Goal: Task Accomplishment & Management: Manage account settings

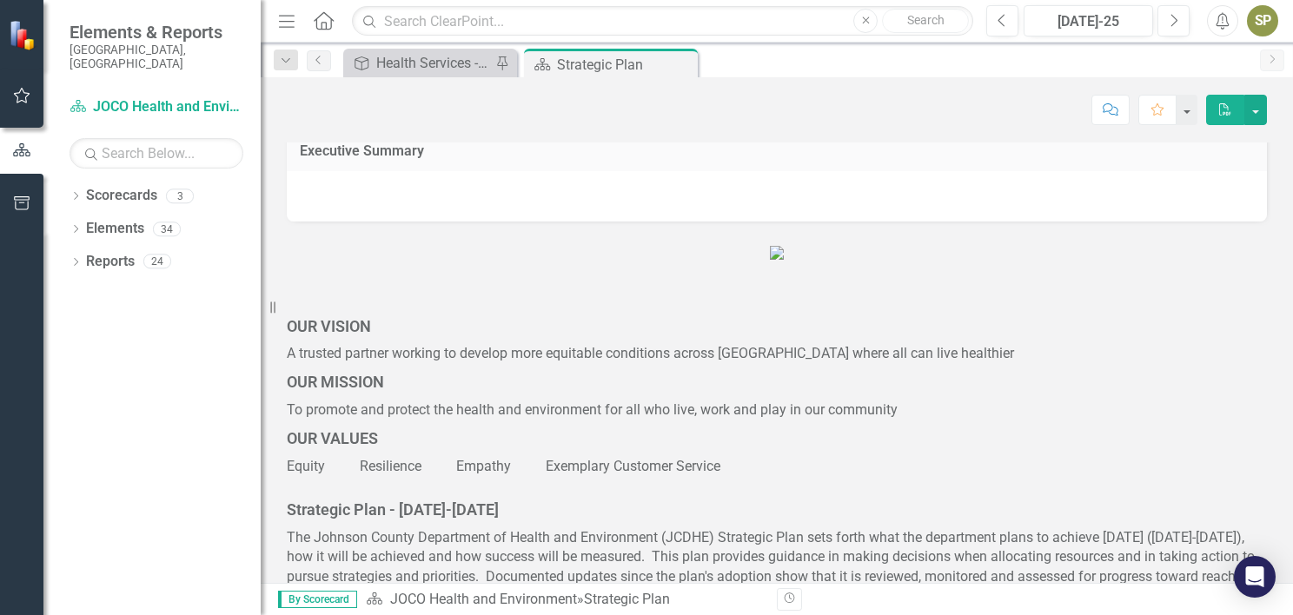
scroll to position [13, 0]
click at [466, 66] on div "Health Services - Promote, educate, and improve the health and well-being of pa…" at bounding box center [433, 63] width 115 height 22
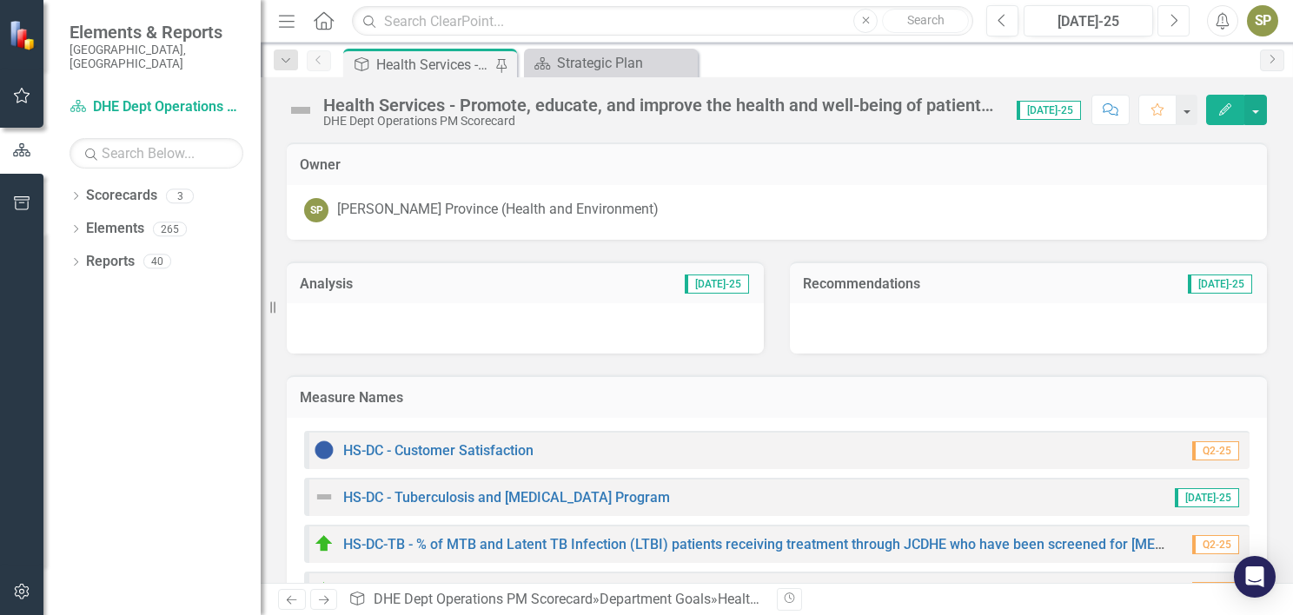
click at [1161, 21] on button "Next" at bounding box center [1173, 20] width 32 height 31
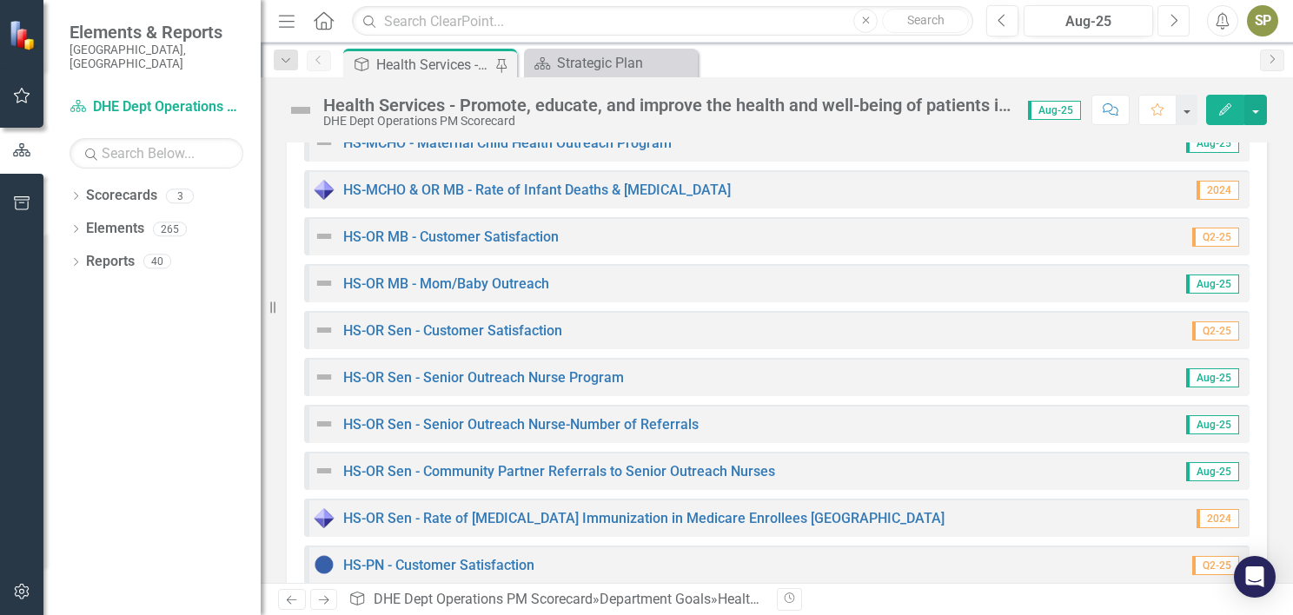
scroll to position [1347, 0]
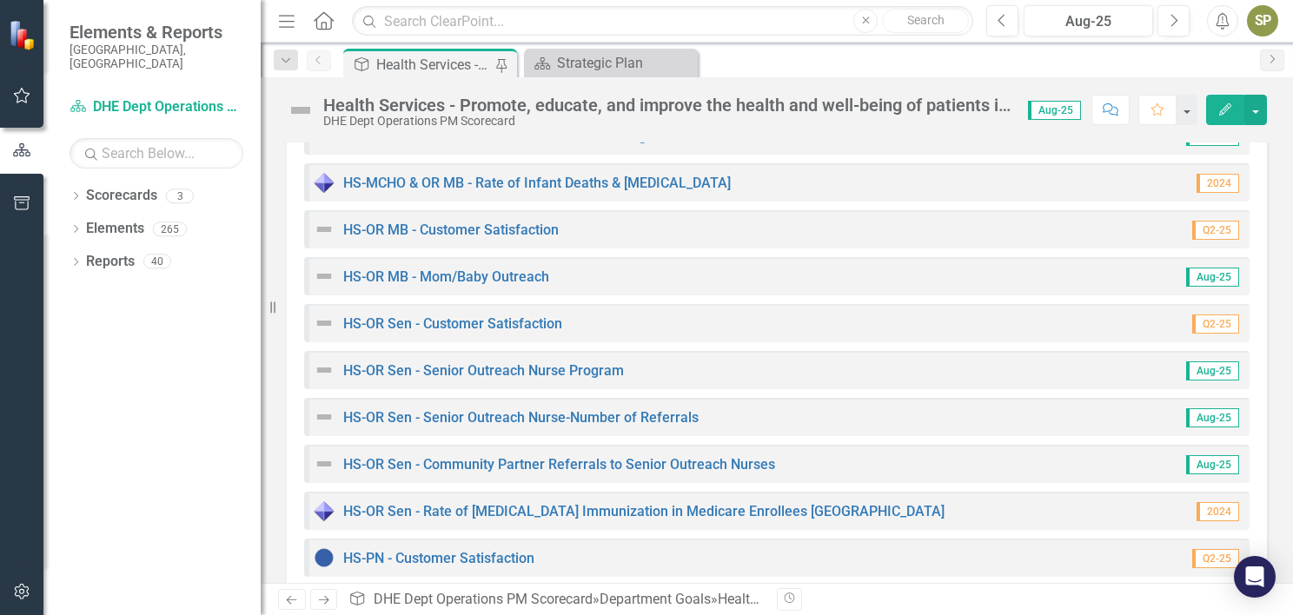
click at [593, 361] on div "HS-OR Sen - Senior Outreach Nurse Program" at bounding box center [469, 370] width 310 height 21
click at [593, 373] on link "HS-OR Sen - Senior Outreach Nurse Program" at bounding box center [483, 370] width 281 height 17
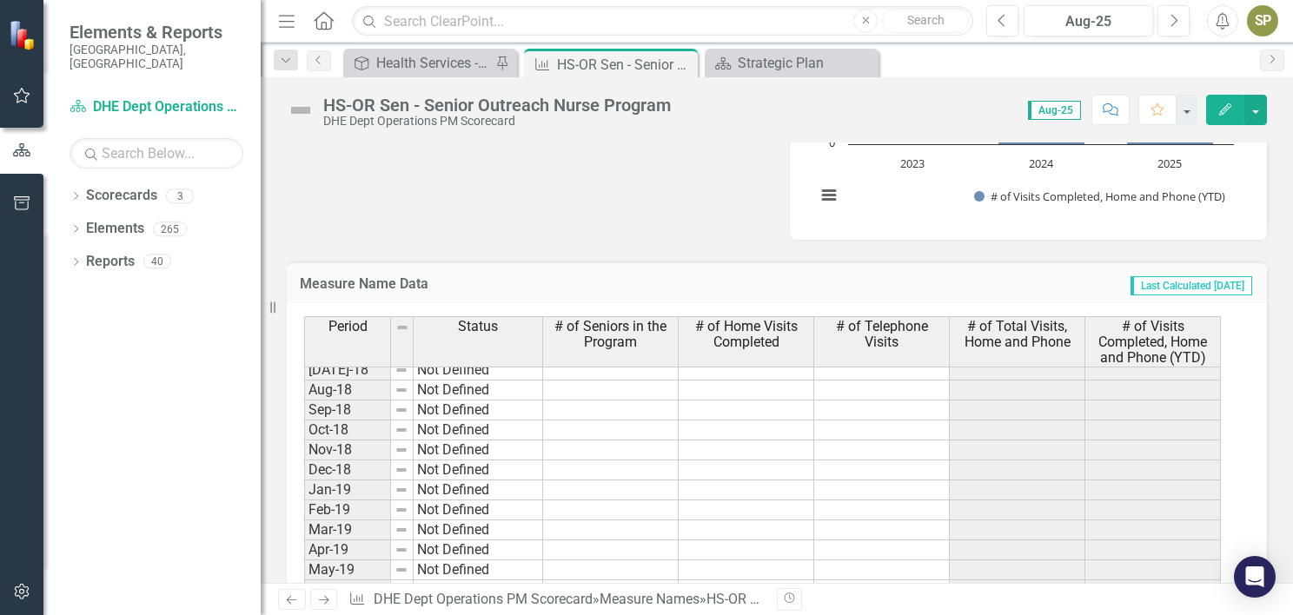
scroll to position [1011, 0]
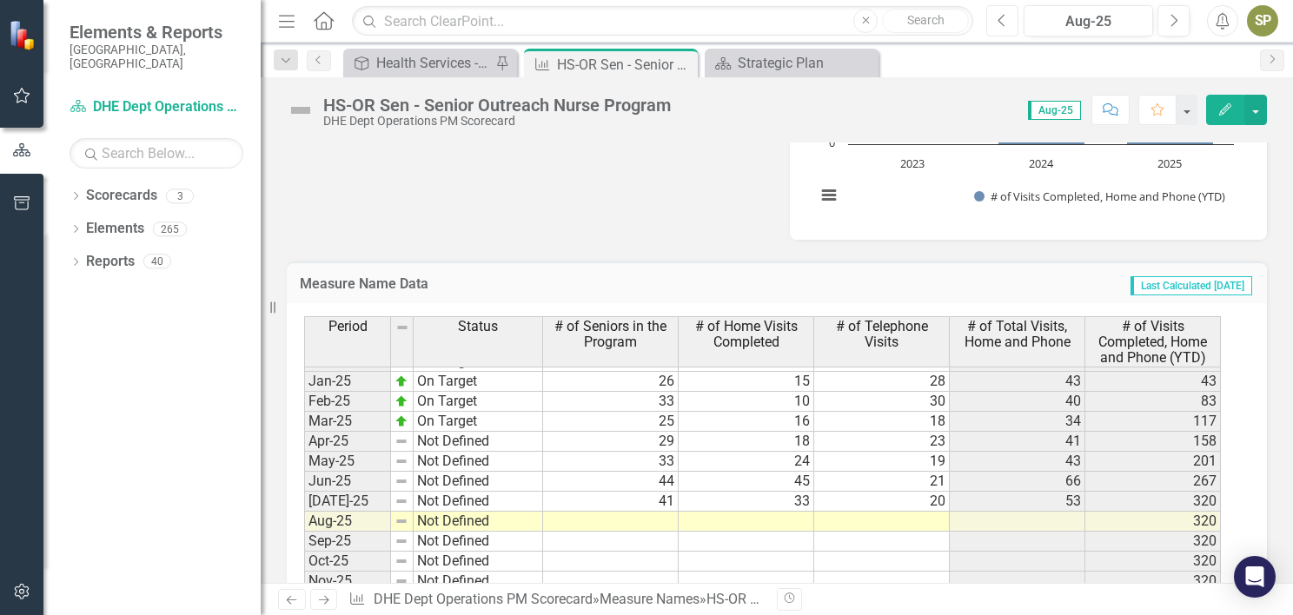
click at [1003, 17] on icon "button" at bounding box center [1001, 20] width 7 height 12
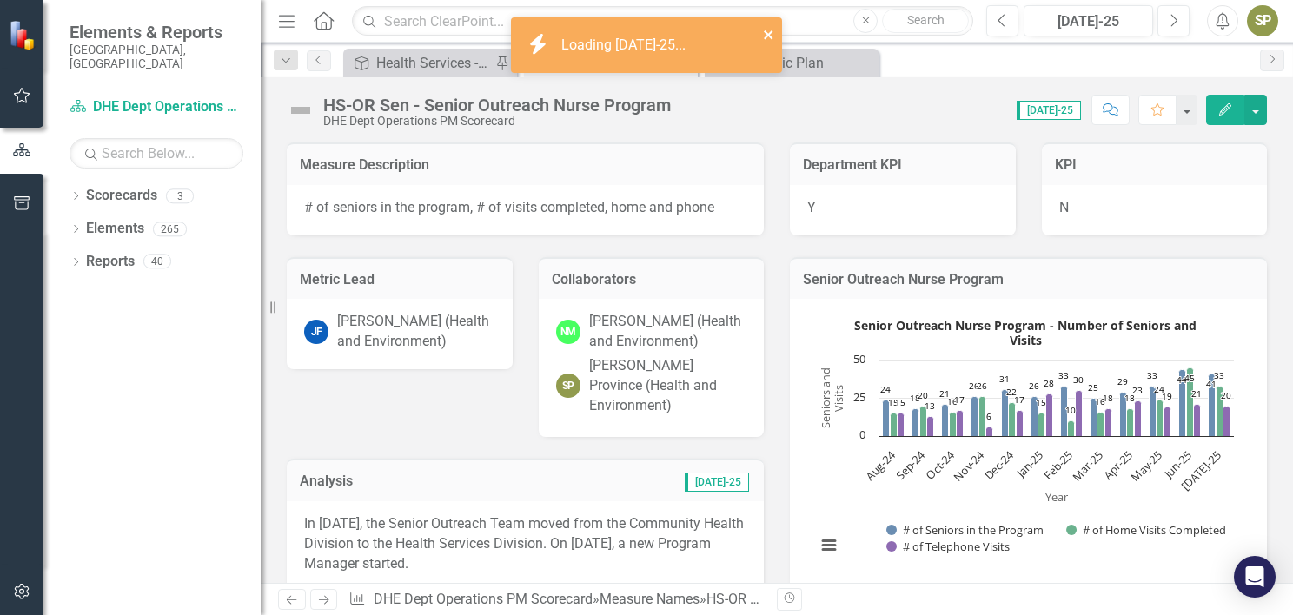
click at [768, 37] on icon "close" at bounding box center [769, 35] width 12 height 14
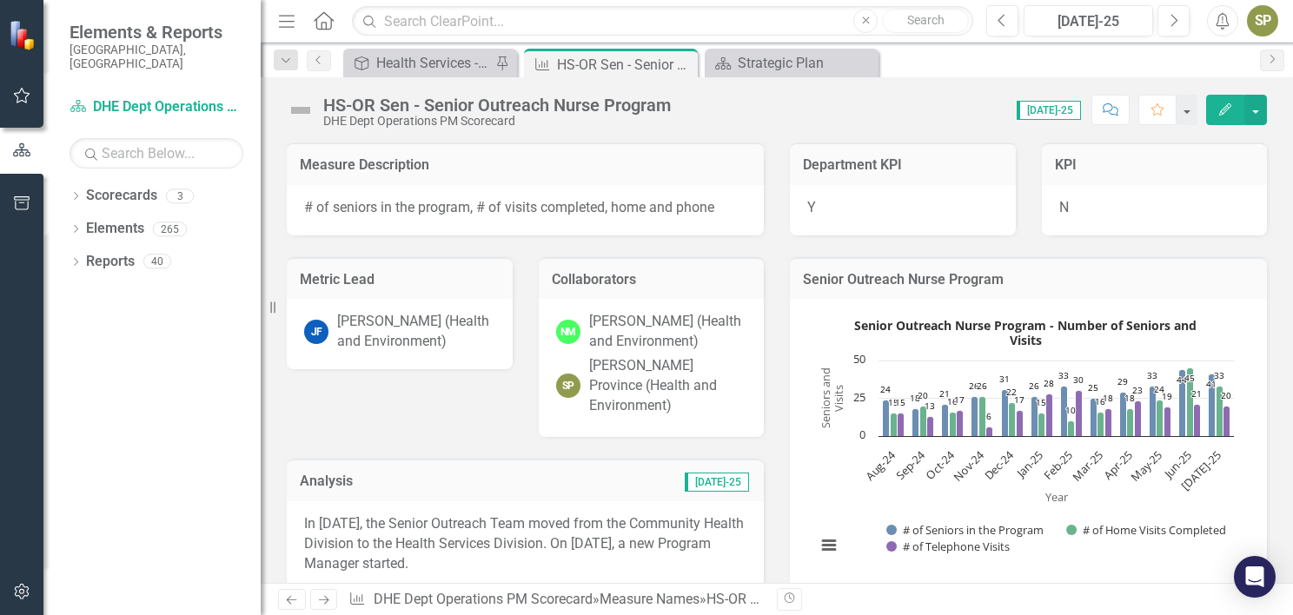
click at [0, 0] on icon at bounding box center [0, 0] width 0 height 0
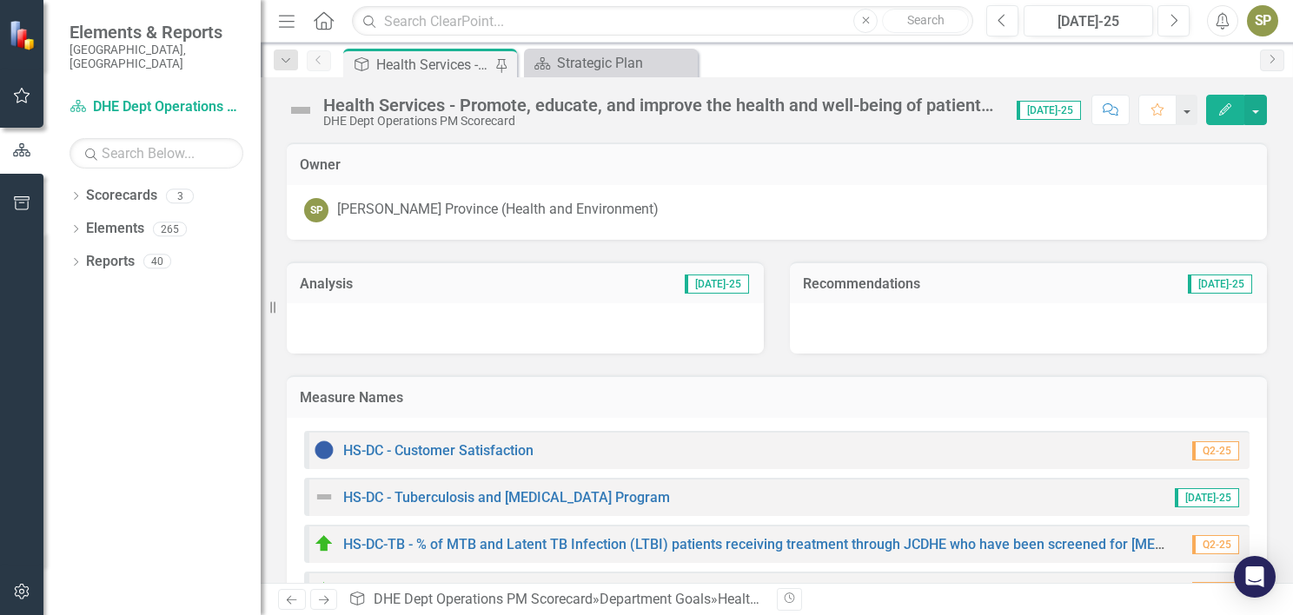
click at [469, 65] on div "Health Services - Promote, educate, and improve the health and well-being of pa…" at bounding box center [433, 65] width 115 height 22
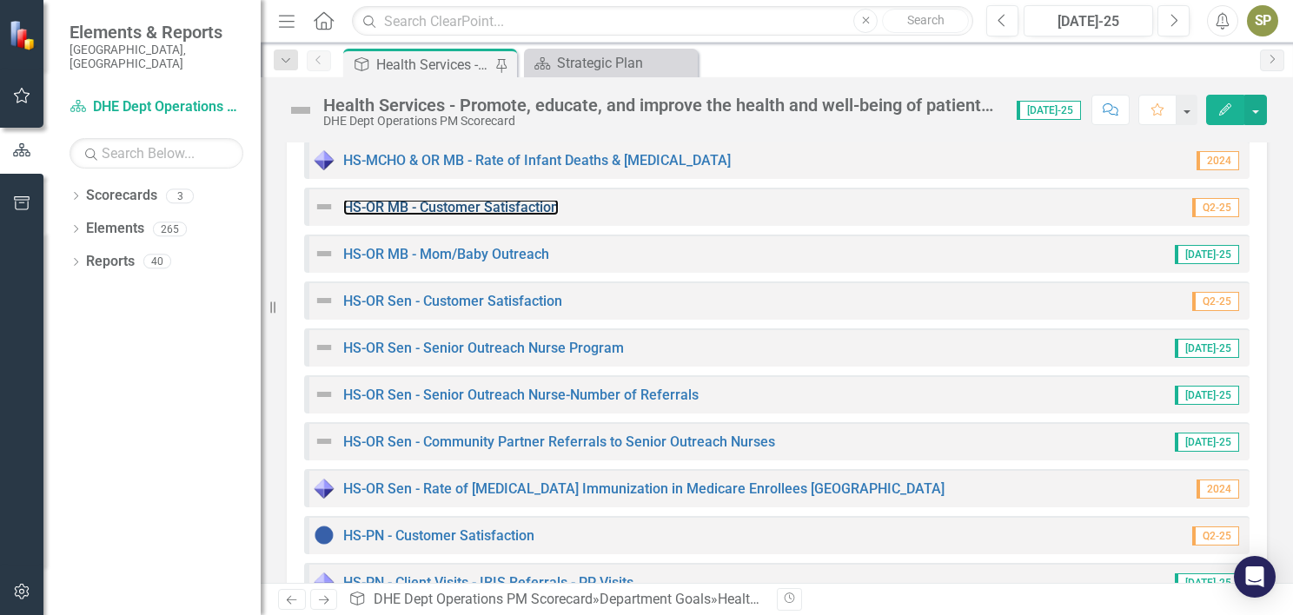
click at [438, 206] on link "HS-OR MB - Customer Satisfaction" at bounding box center [450, 207] width 215 height 17
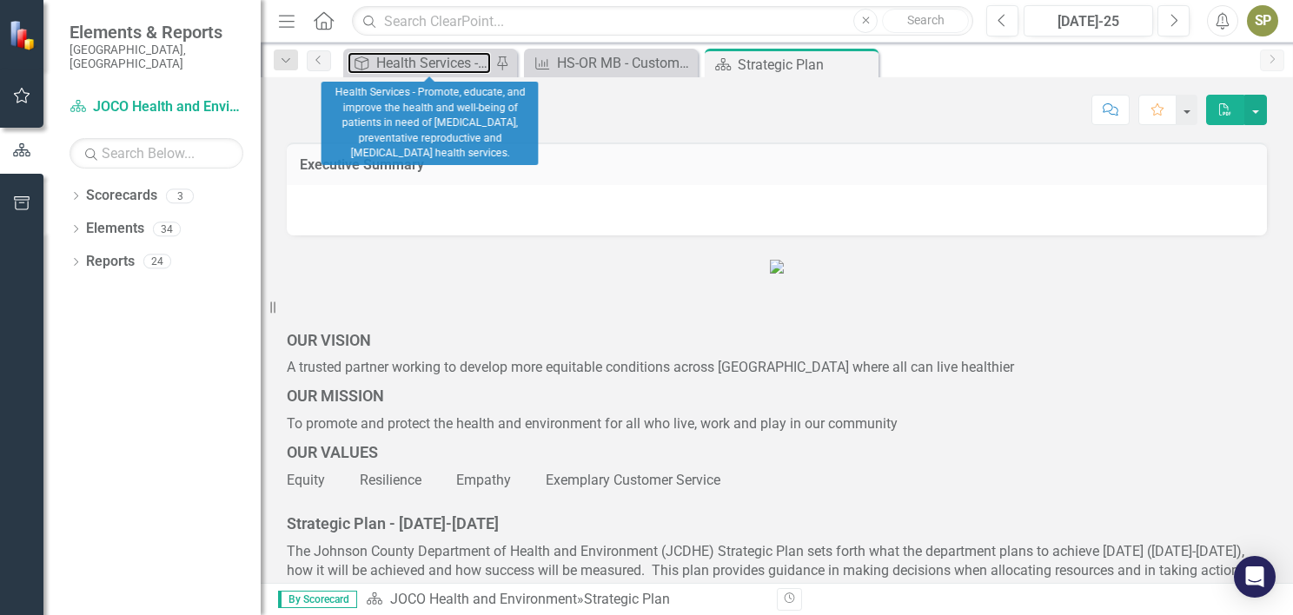
click at [402, 61] on div "Health Services - Promote, educate, and improve the health and well-being of pa…" at bounding box center [433, 63] width 115 height 22
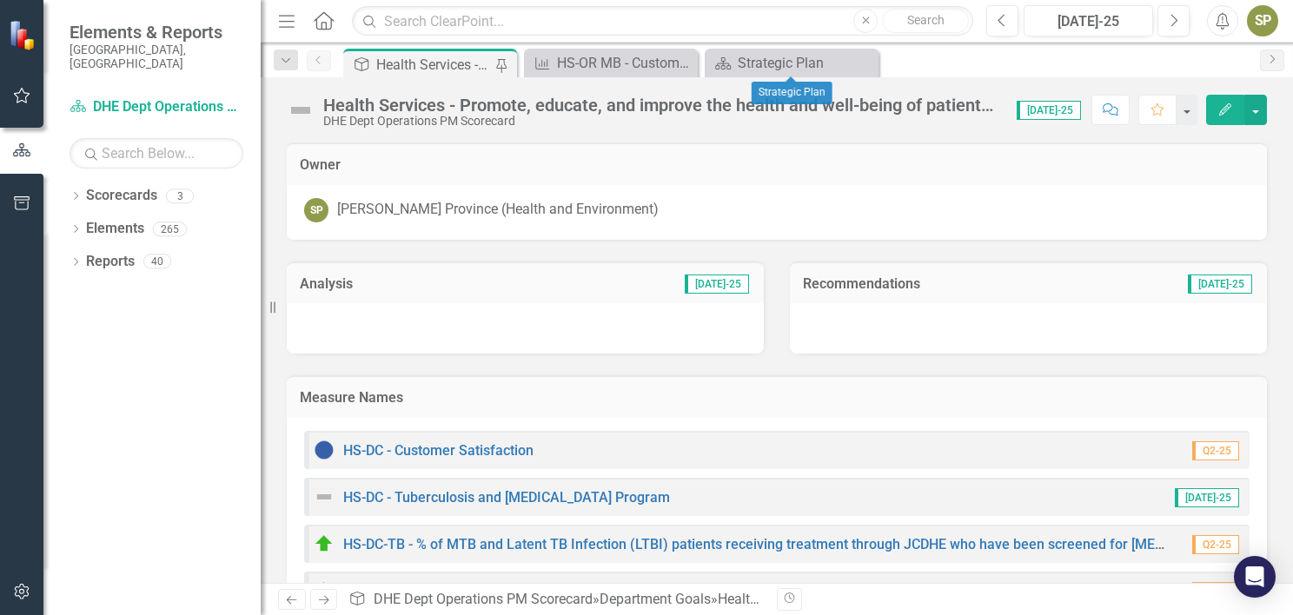
click at [0, 0] on icon "Close" at bounding box center [0, 0] width 0 height 0
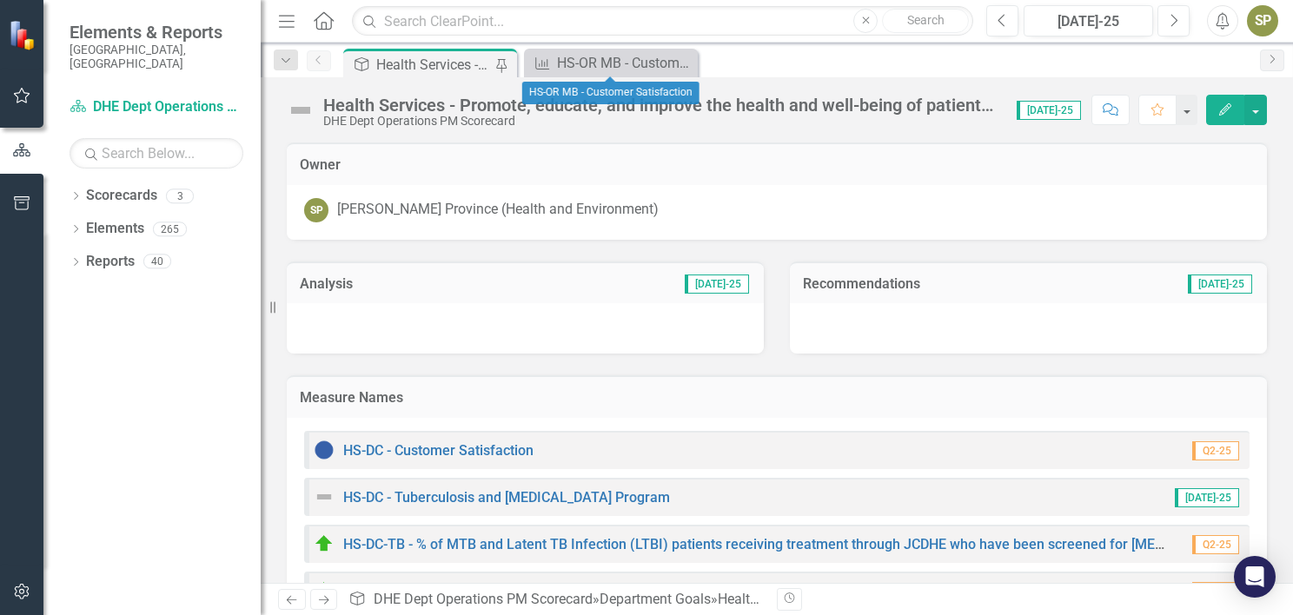
click at [0, 0] on icon "Close" at bounding box center [0, 0] width 0 height 0
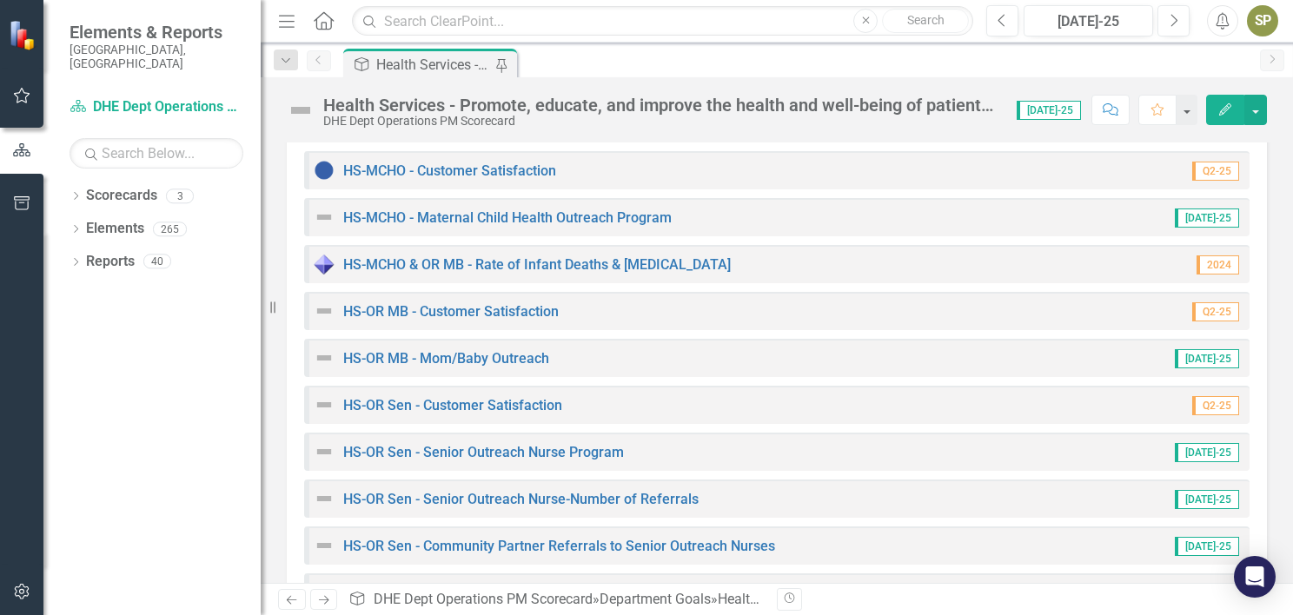
scroll to position [1268, 0]
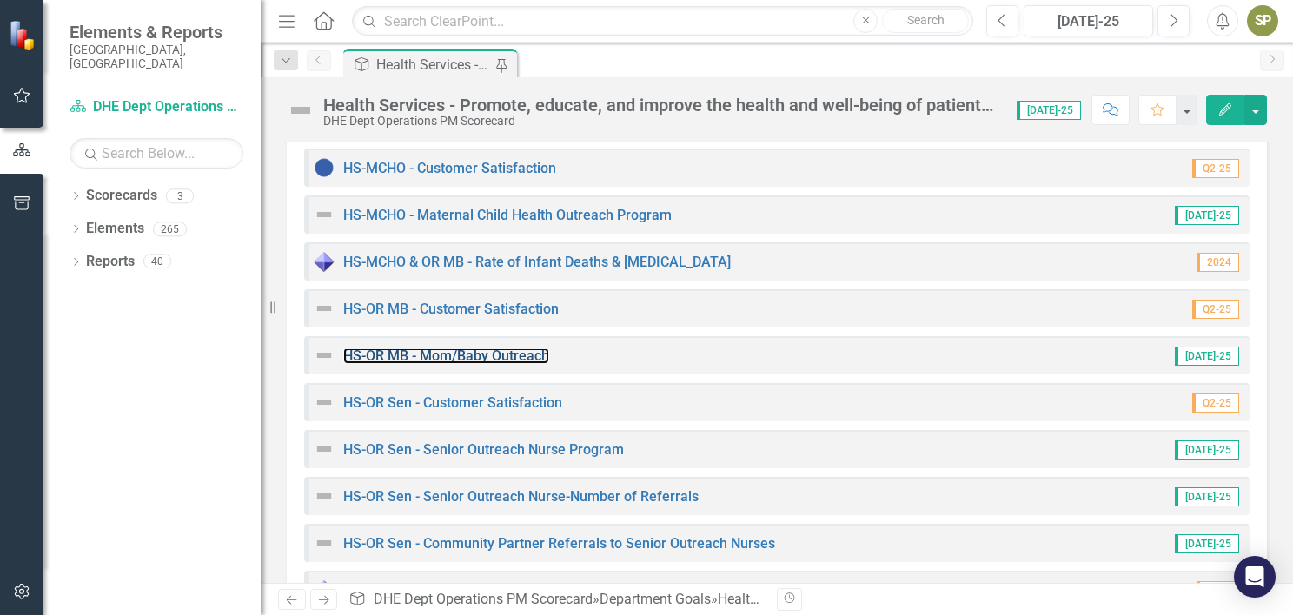
click at [473, 355] on link "HS-OR MB - Mom/Baby Outreach" at bounding box center [446, 356] width 206 height 17
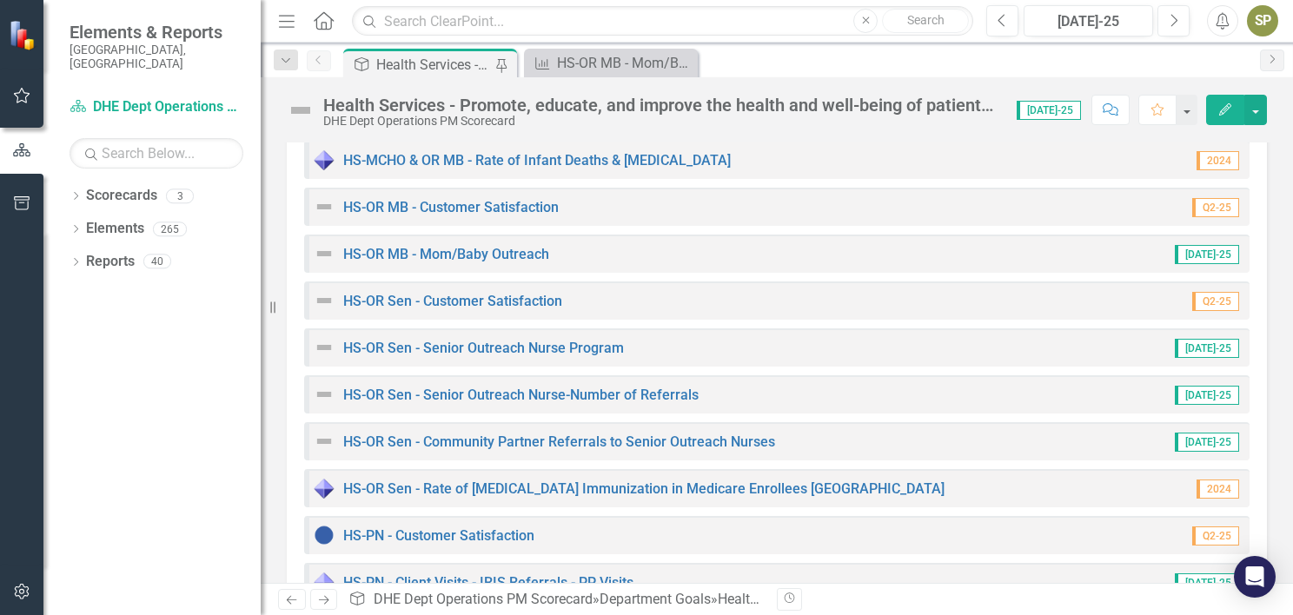
scroll to position [1370, 0]
click at [451, 348] on link "HS-OR Sen - Senior Outreach Nurse Program" at bounding box center [483, 347] width 281 height 17
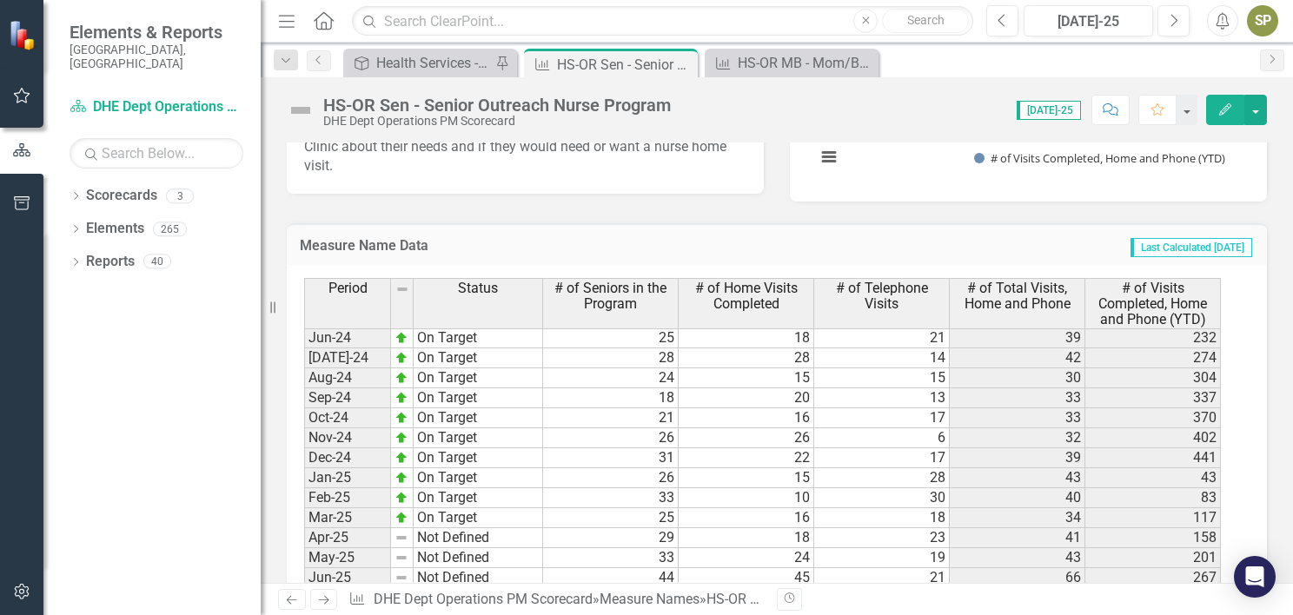
scroll to position [2138, 0]
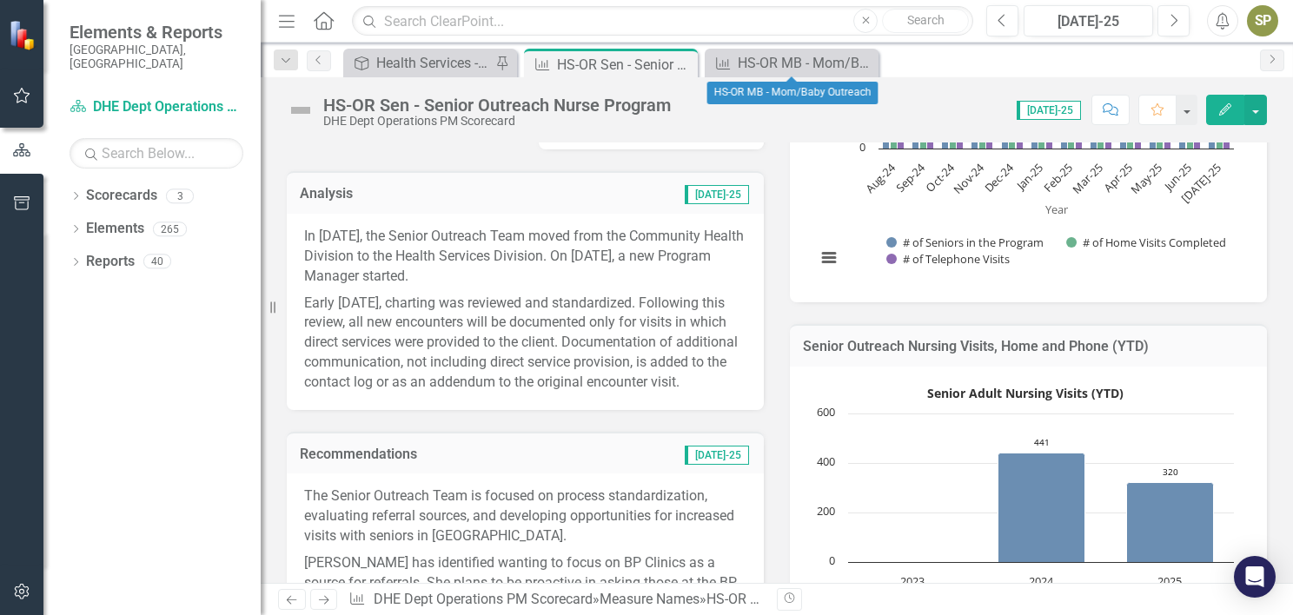
click at [0, 0] on icon "Close" at bounding box center [0, 0] width 0 height 0
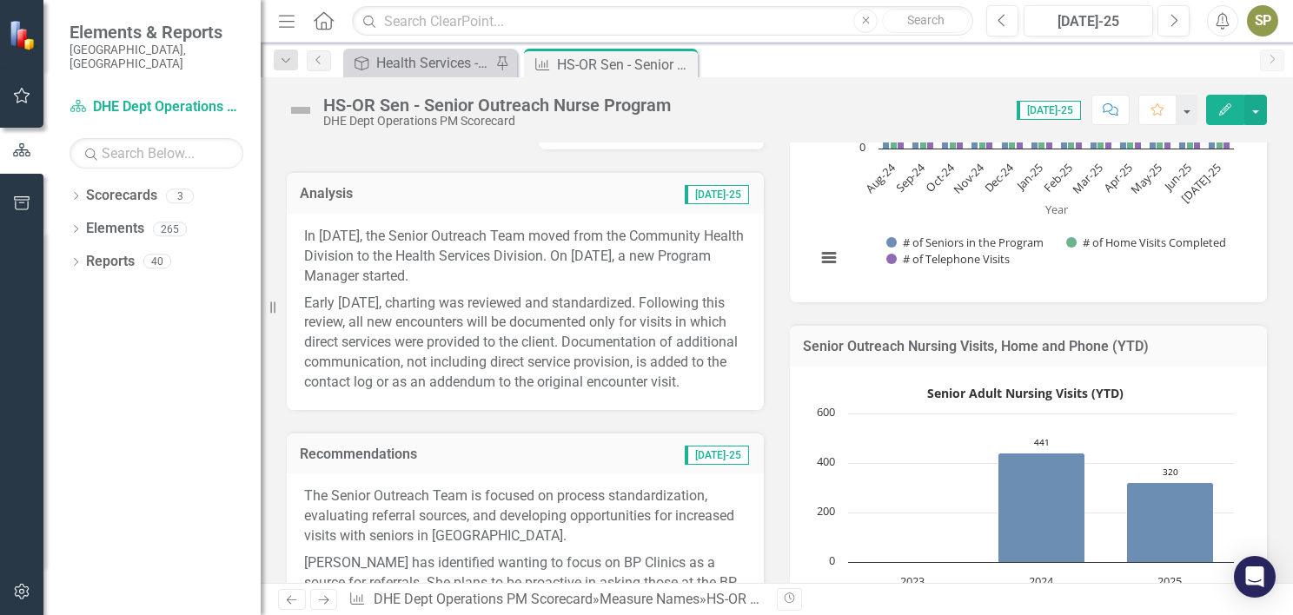
click at [0, 0] on icon "Close" at bounding box center [0, 0] width 0 height 0
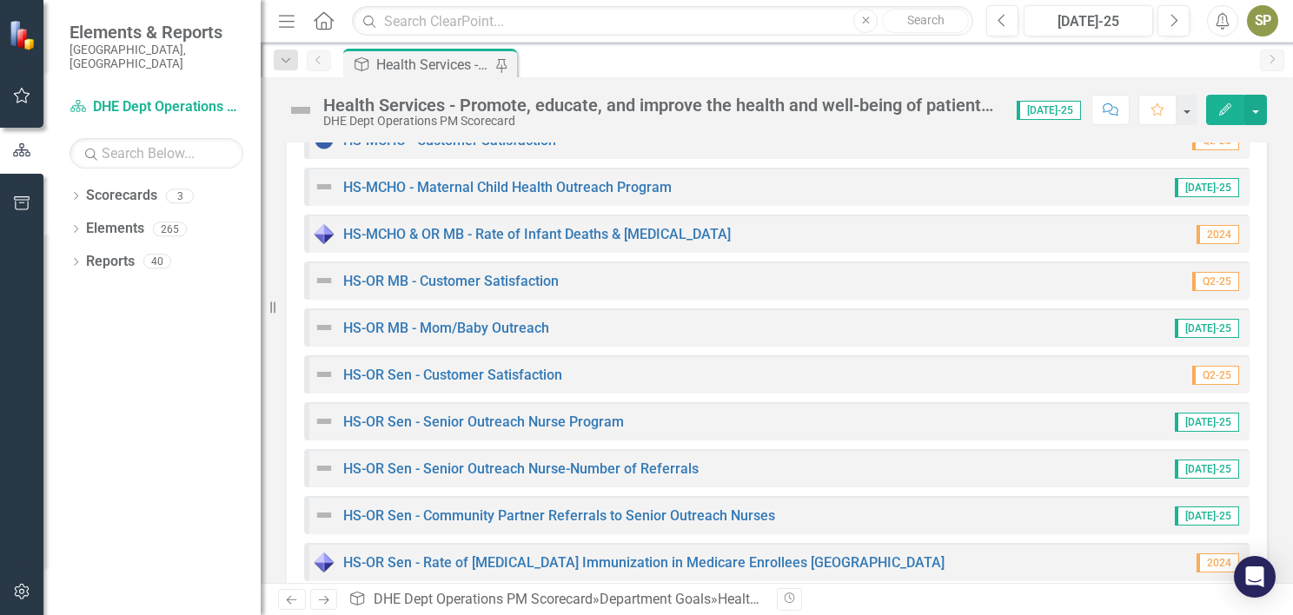
click at [321, 188] on img at bounding box center [324, 186] width 21 height 21
click at [327, 187] on img at bounding box center [324, 186] width 21 height 21
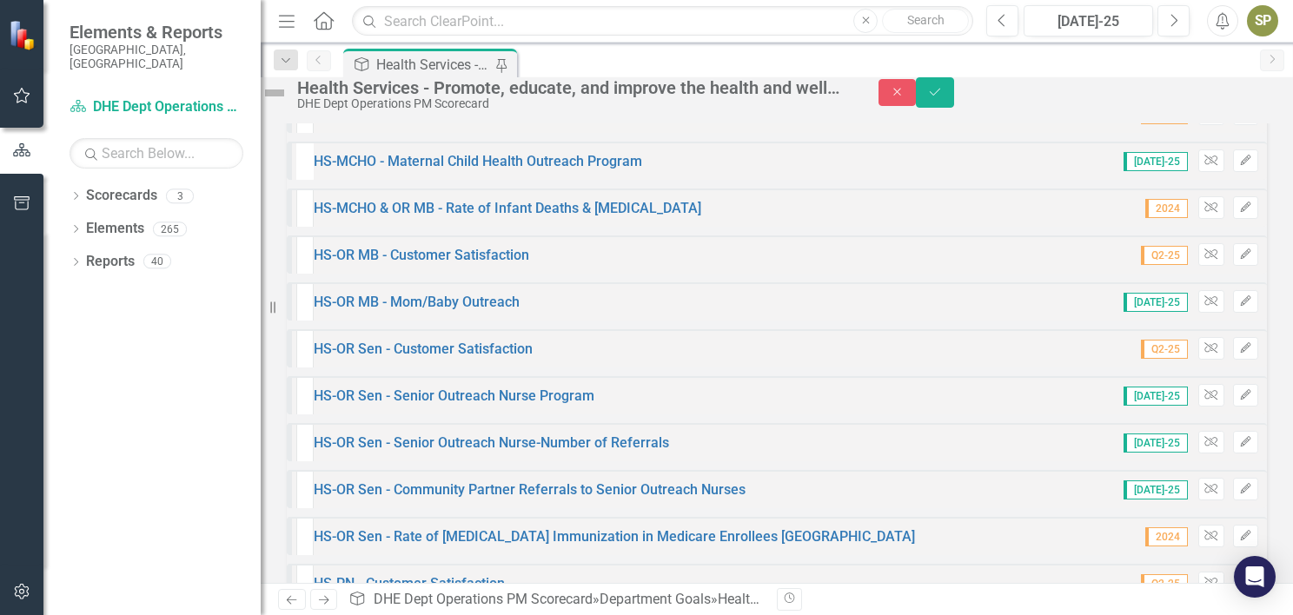
click at [304, 189] on icon "Expand" at bounding box center [300, 182] width 8 height 12
click at [304, 282] on icon "Expand" at bounding box center [300, 276] width 8 height 12
click at [315, 332] on icon "Expand" at bounding box center [311, 325] width 9 height 14
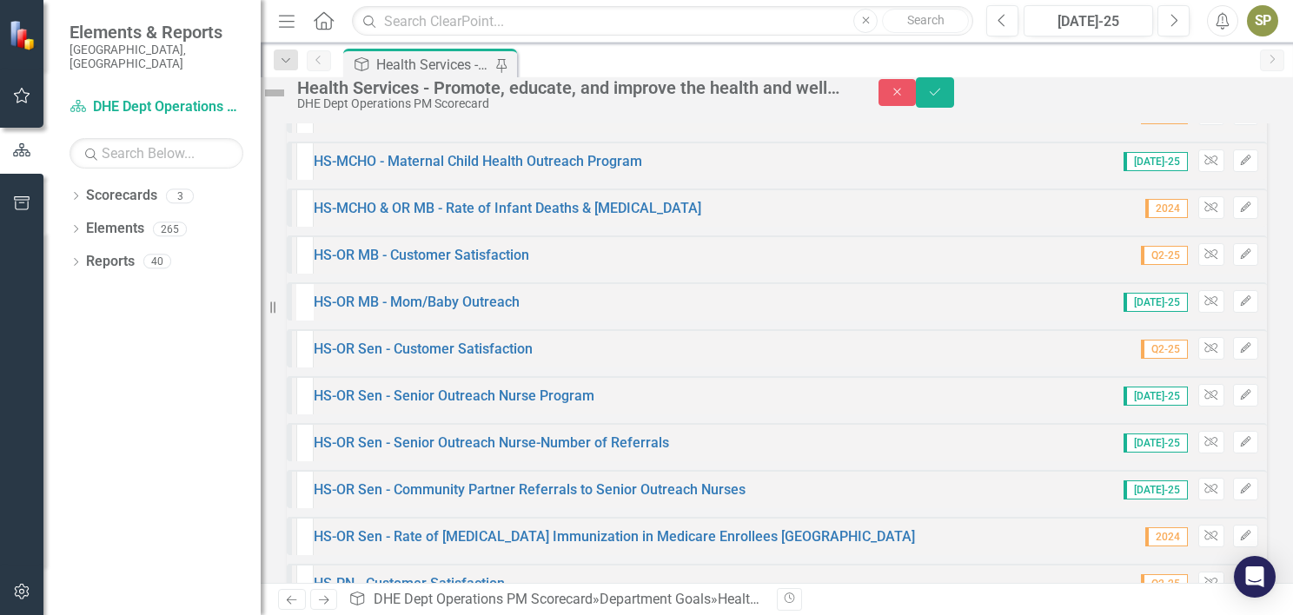
click at [304, 373] on icon at bounding box center [300, 370] width 8 height 4
click at [304, 423] on icon "Expand" at bounding box center [300, 417] width 8 height 12
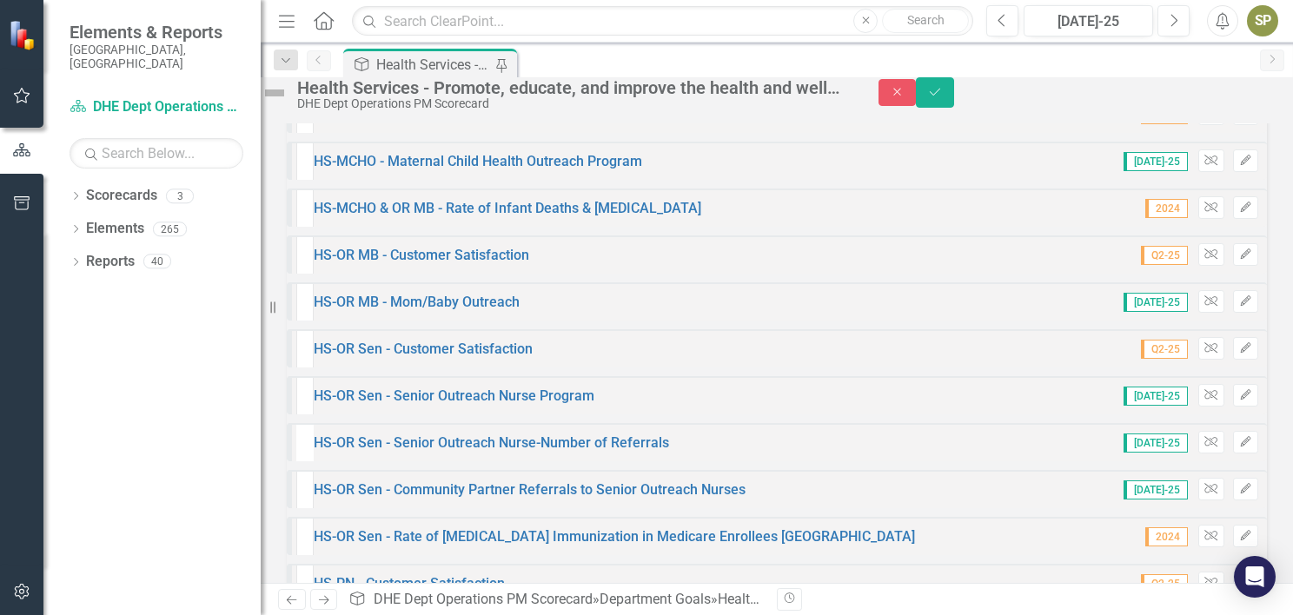
click at [304, 470] on icon "Expand" at bounding box center [300, 464] width 8 height 12
click at [304, 517] on icon "Expand" at bounding box center [300, 511] width 8 height 12
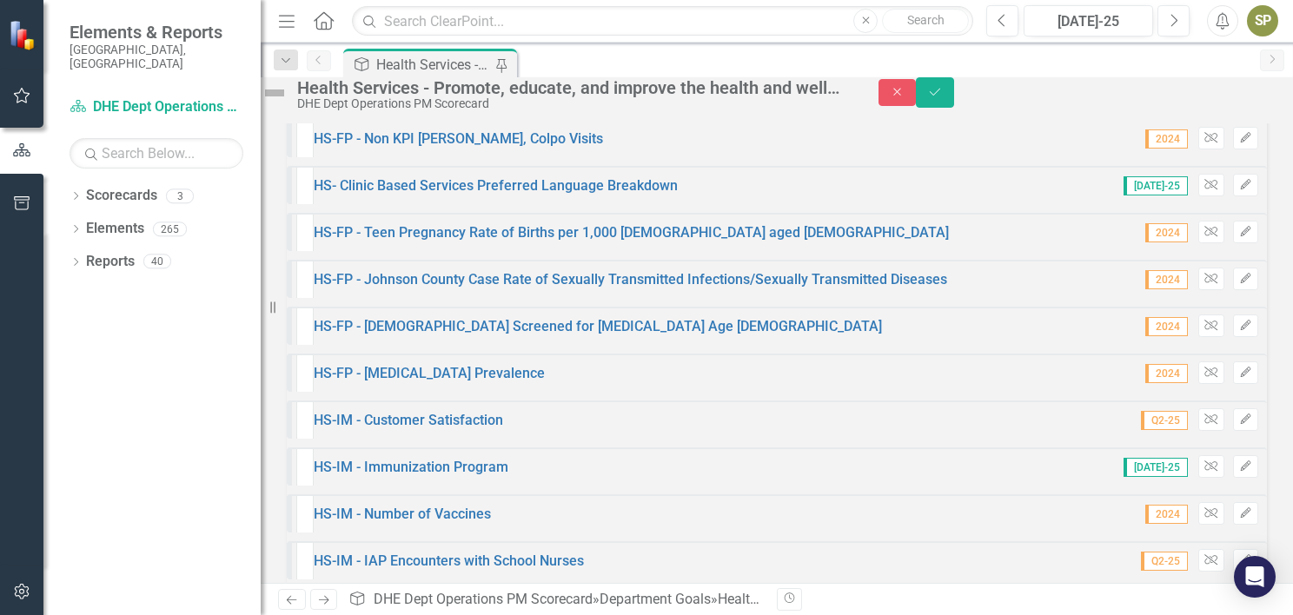
scroll to position [674, 0]
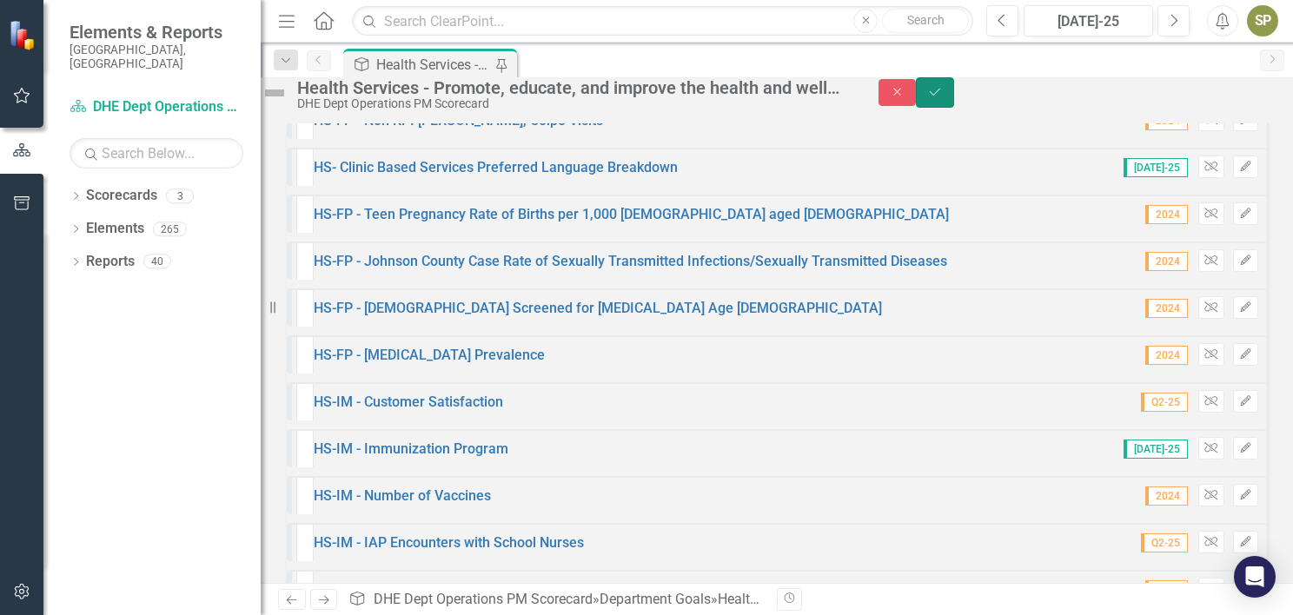
click at [954, 108] on button "Save" at bounding box center [935, 92] width 38 height 30
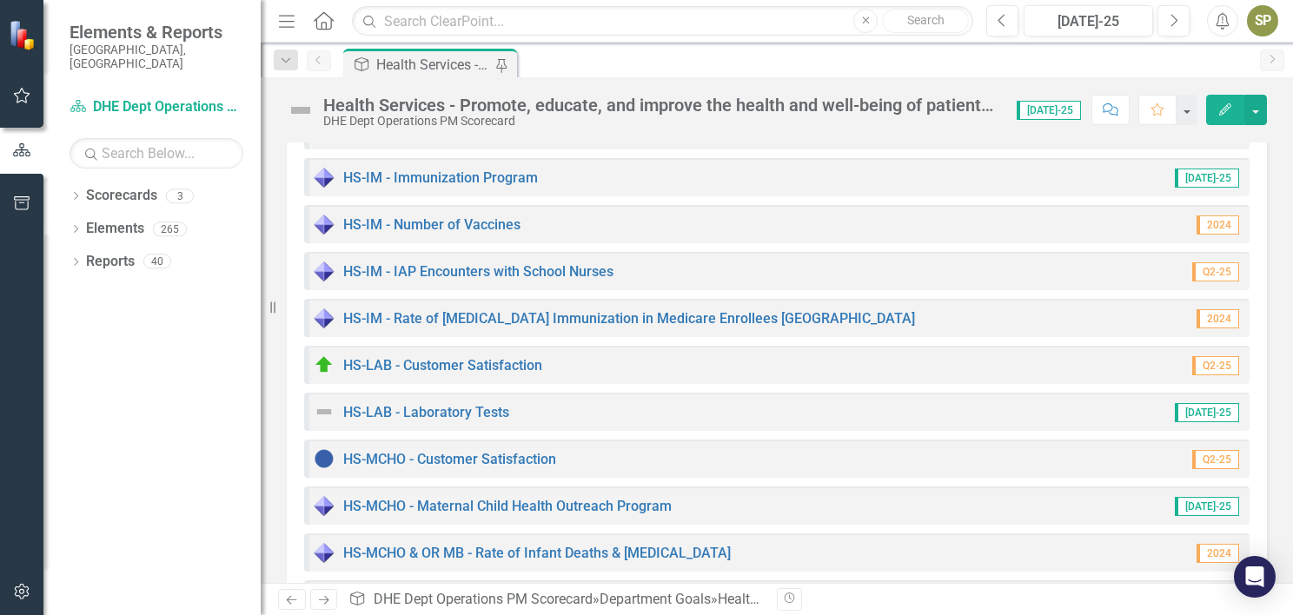
scroll to position [978, 0]
click at [367, 403] on link "HS-LAB - Laboratory Tests" at bounding box center [426, 411] width 166 height 17
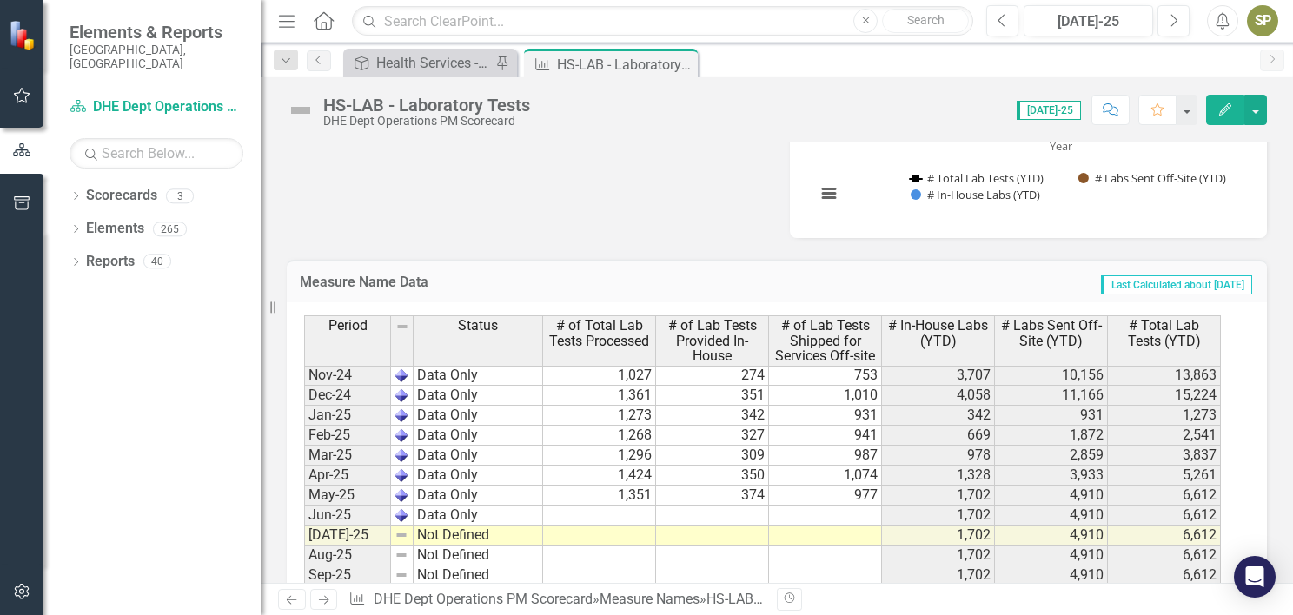
scroll to position [2359, 0]
click at [304, 500] on div "Period Status # of Total Lab Tests Processed # of Lab Tests Provided In-House #…" at bounding box center [304, 400] width 0 height 971
click at [760, 511] on td at bounding box center [712, 517] width 113 height 20
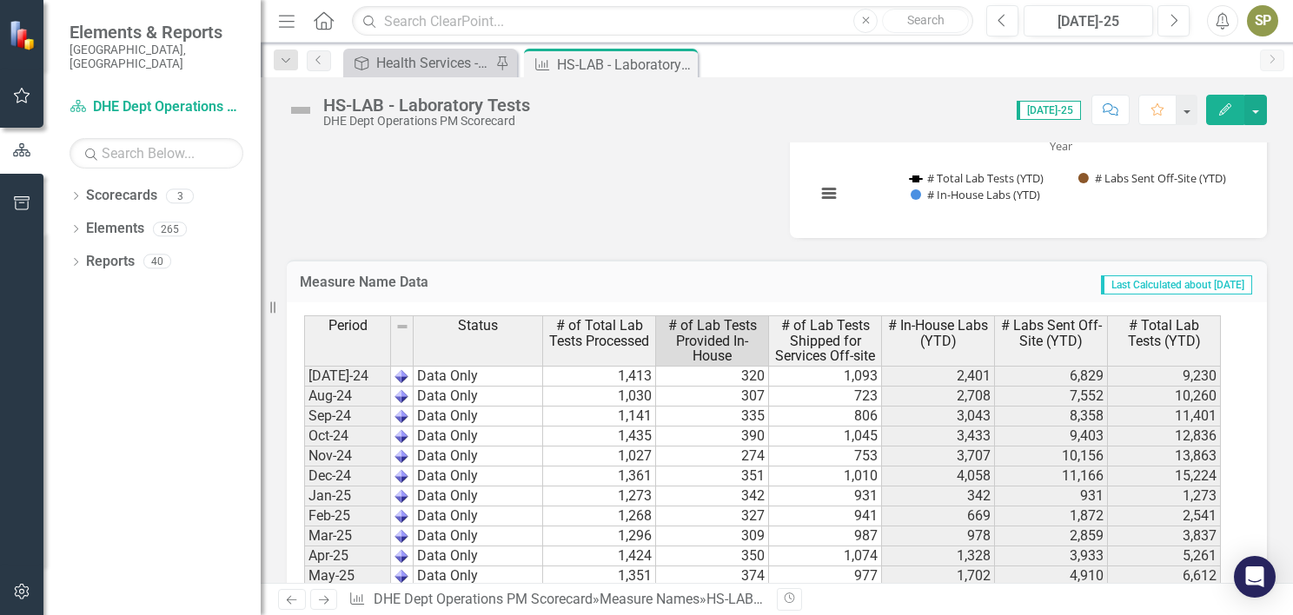
scroll to position [2382, 0]
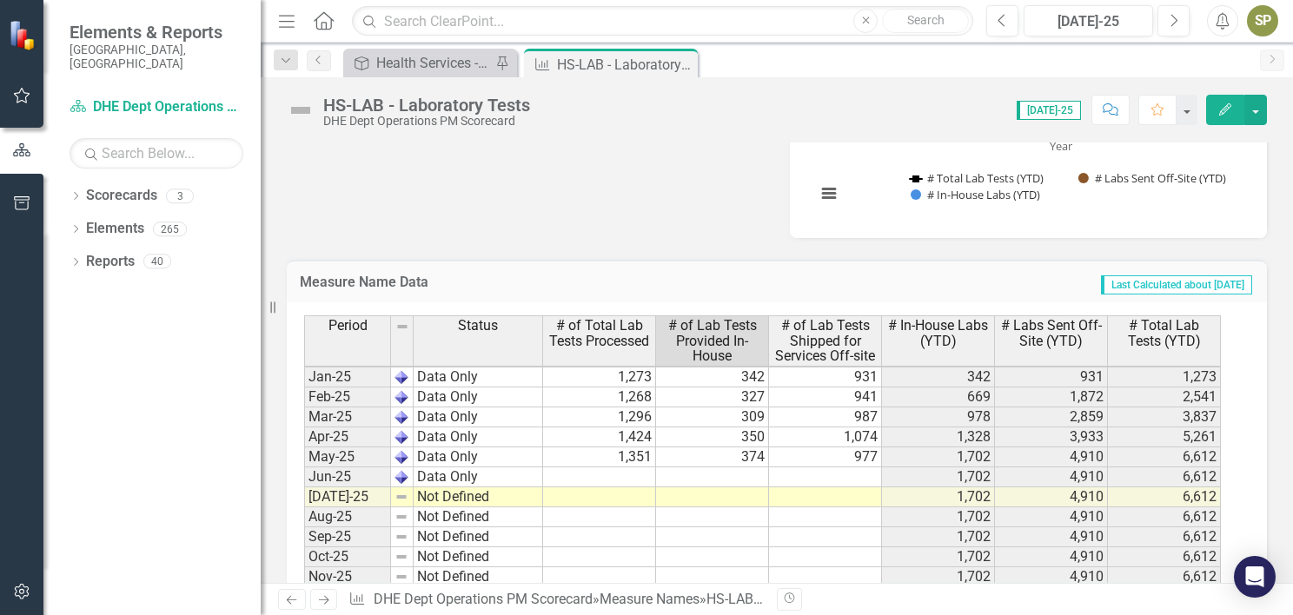
click at [304, 479] on div "Period Status # of Total Lab Tests Processed # of Lab Tests Provided In-House #…" at bounding box center [304, 391] width 0 height 911
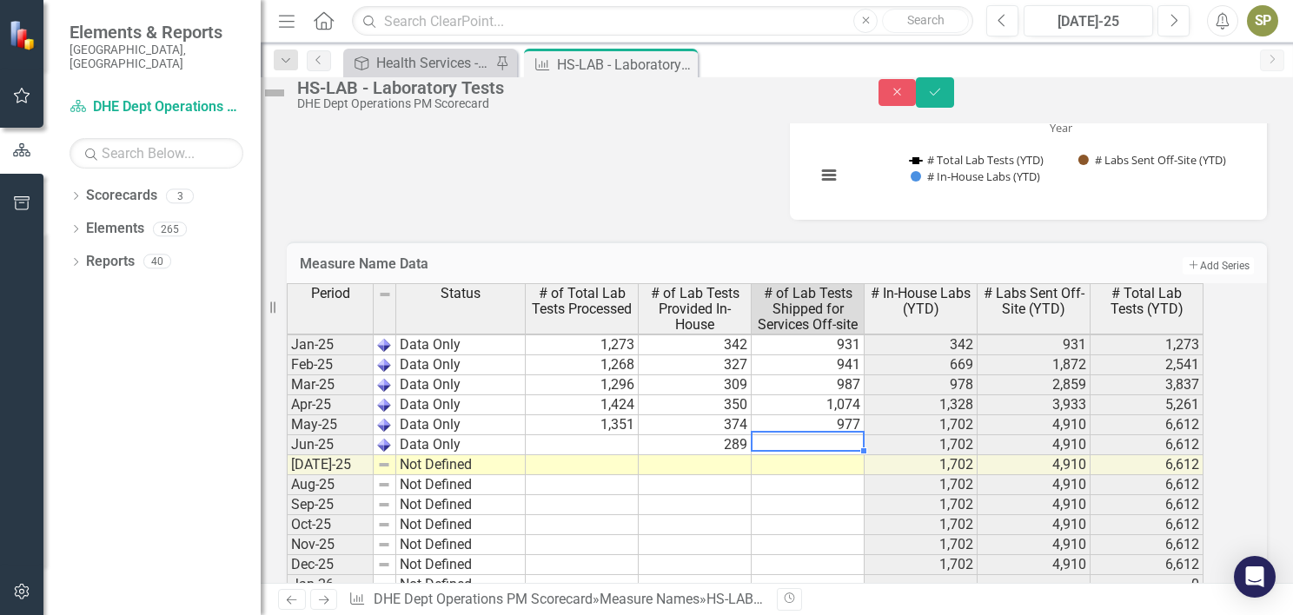
click at [861, 455] on td at bounding box center [808, 445] width 113 height 20
click at [838, 515] on td at bounding box center [808, 505] width 113 height 20
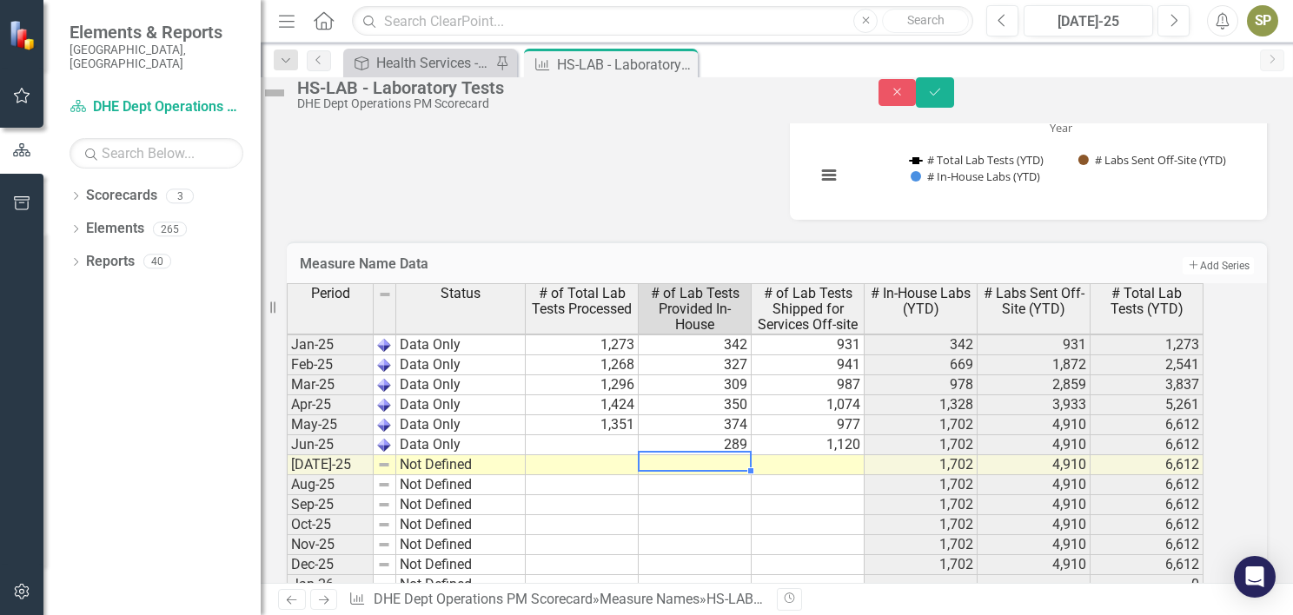
click at [733, 475] on td at bounding box center [695, 465] width 113 height 20
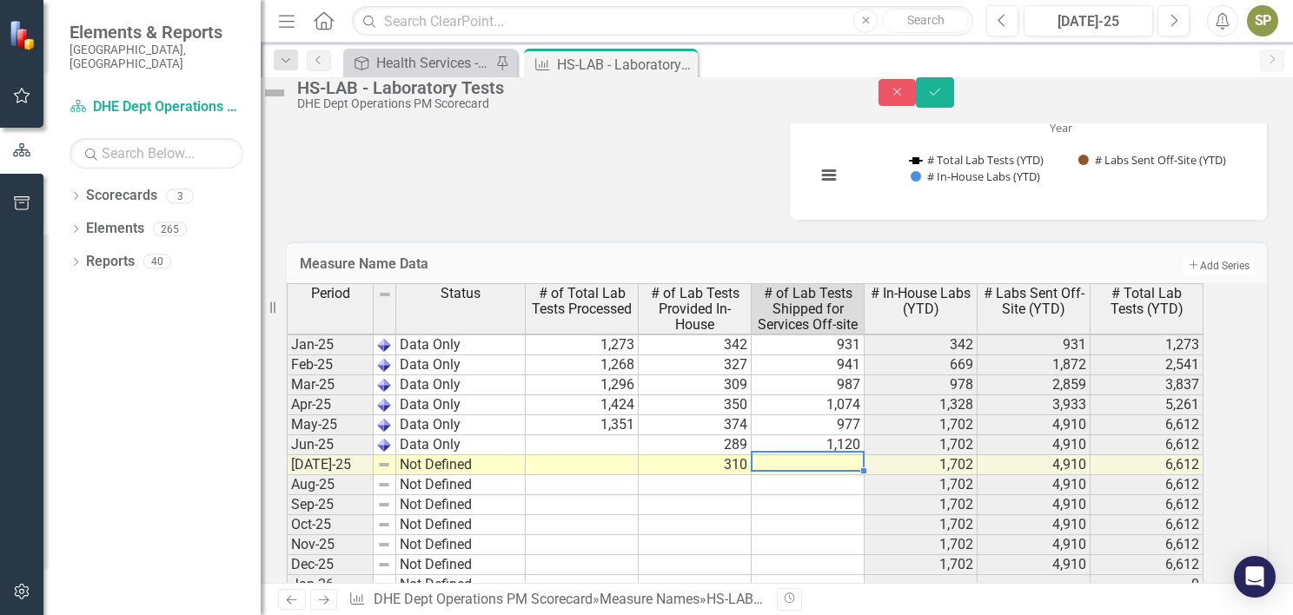
click at [835, 475] on td at bounding box center [808, 465] width 113 height 20
type textarea "1179"
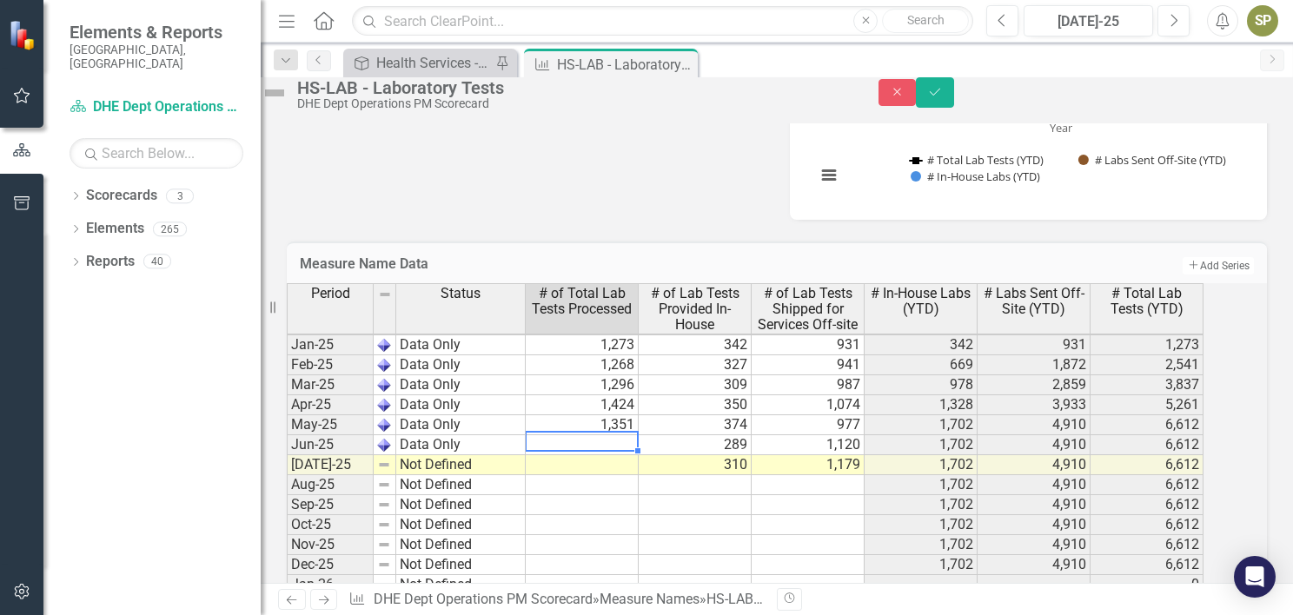
click at [546, 455] on td at bounding box center [582, 445] width 113 height 20
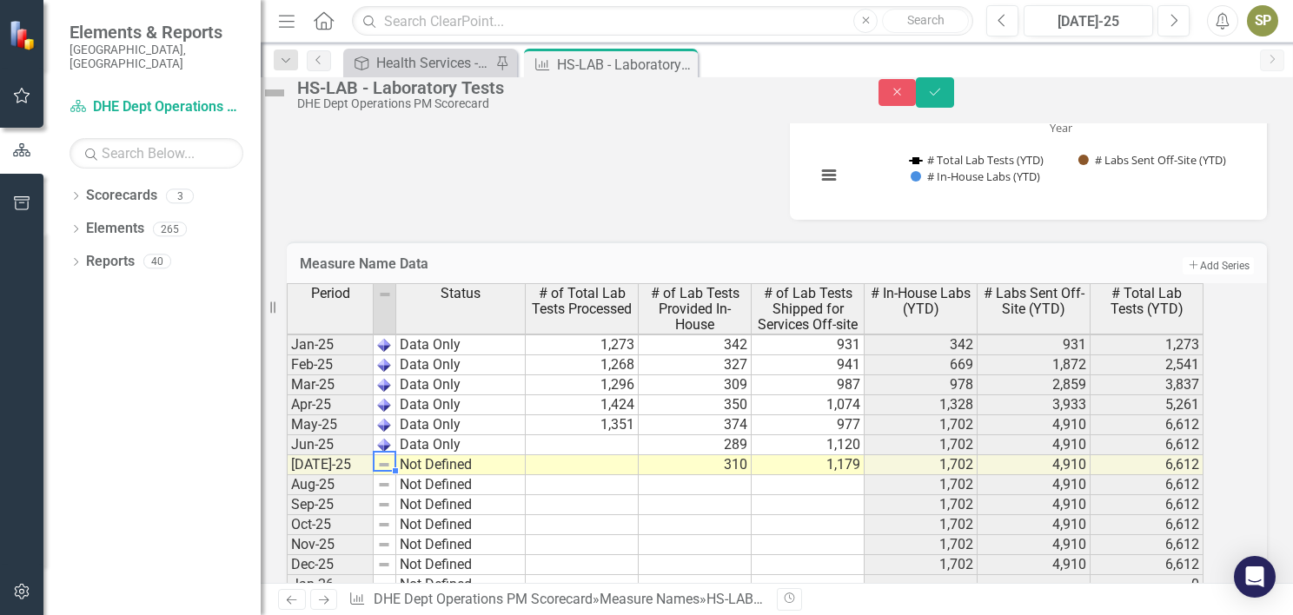
click at [391, 472] on img at bounding box center [384, 465] width 14 height 14
click at [954, 97] on button "Save" at bounding box center [935, 92] width 38 height 30
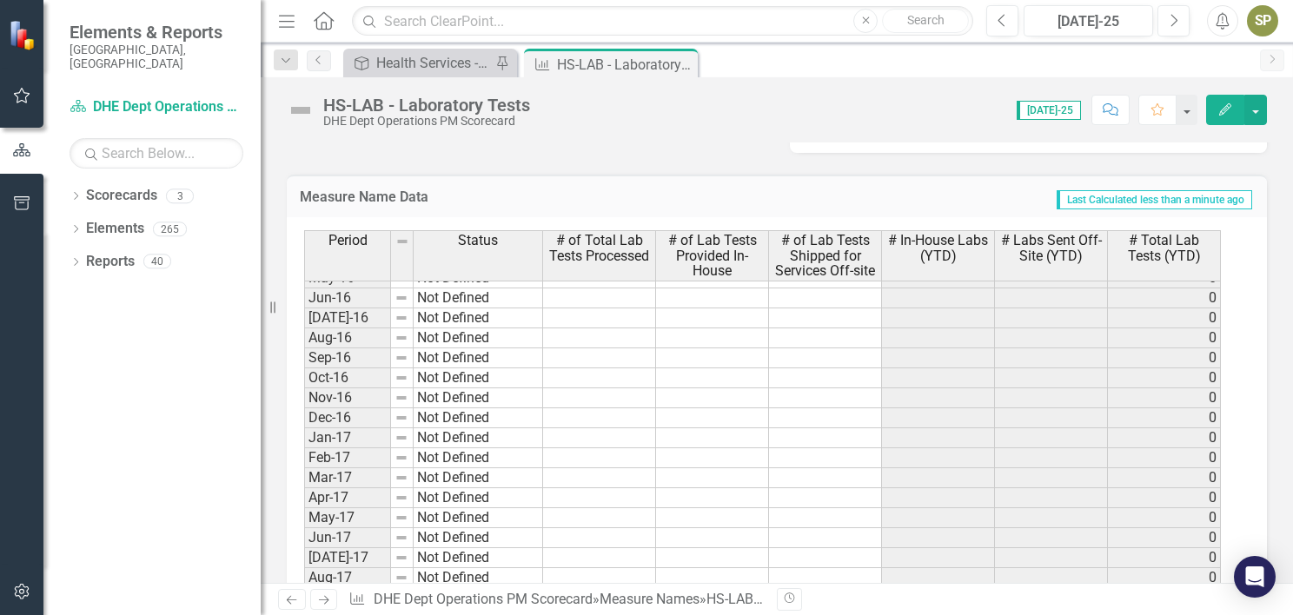
scroll to position [411, 0]
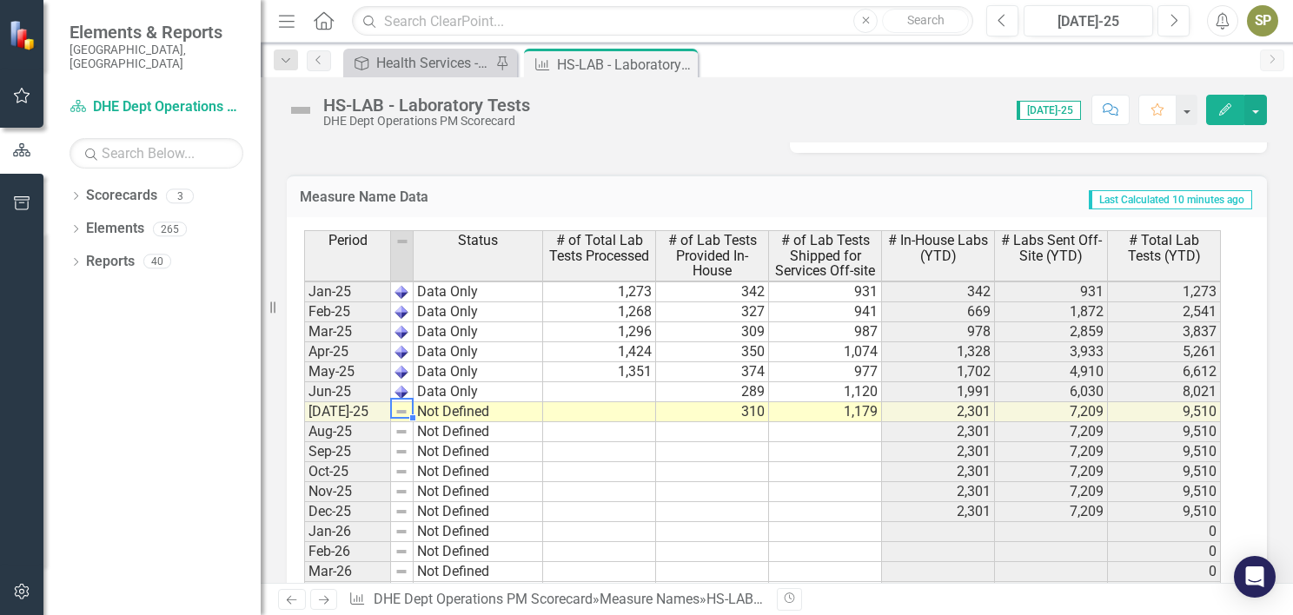
click at [400, 405] on img at bounding box center [401, 412] width 14 height 14
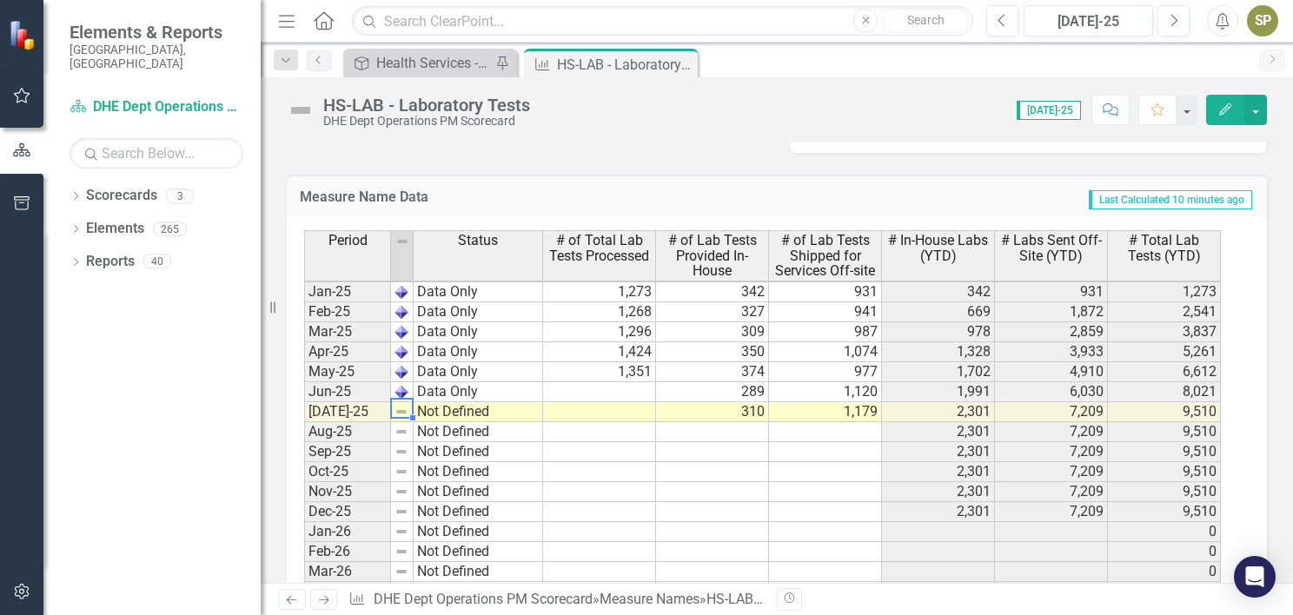
click at [400, 405] on img at bounding box center [401, 412] width 14 height 14
click at [406, 405] on img at bounding box center [401, 412] width 14 height 14
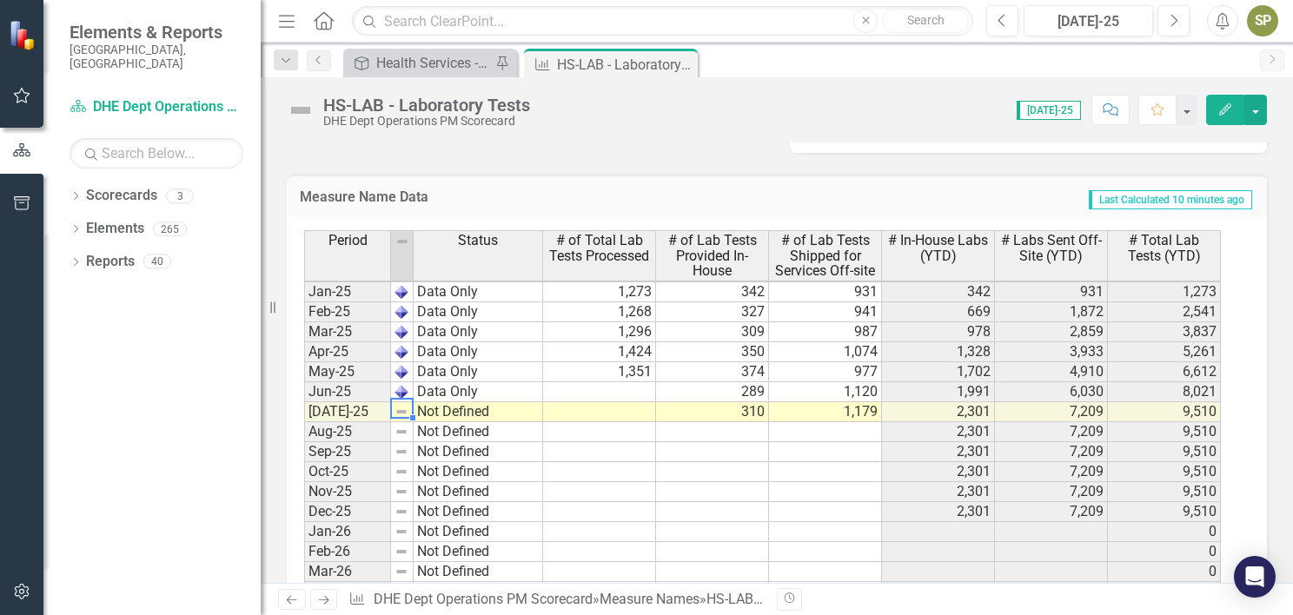
click at [306, 112] on img at bounding box center [301, 110] width 28 height 28
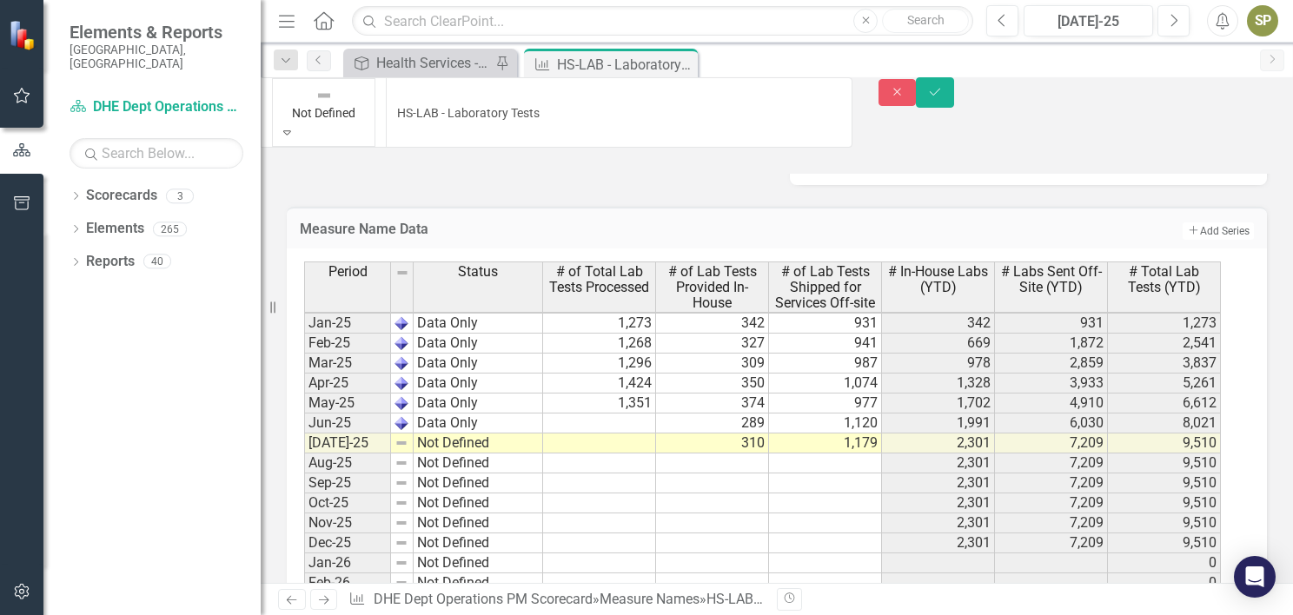
click at [306, 112] on div "Not Defined" at bounding box center [323, 103] width 81 height 39
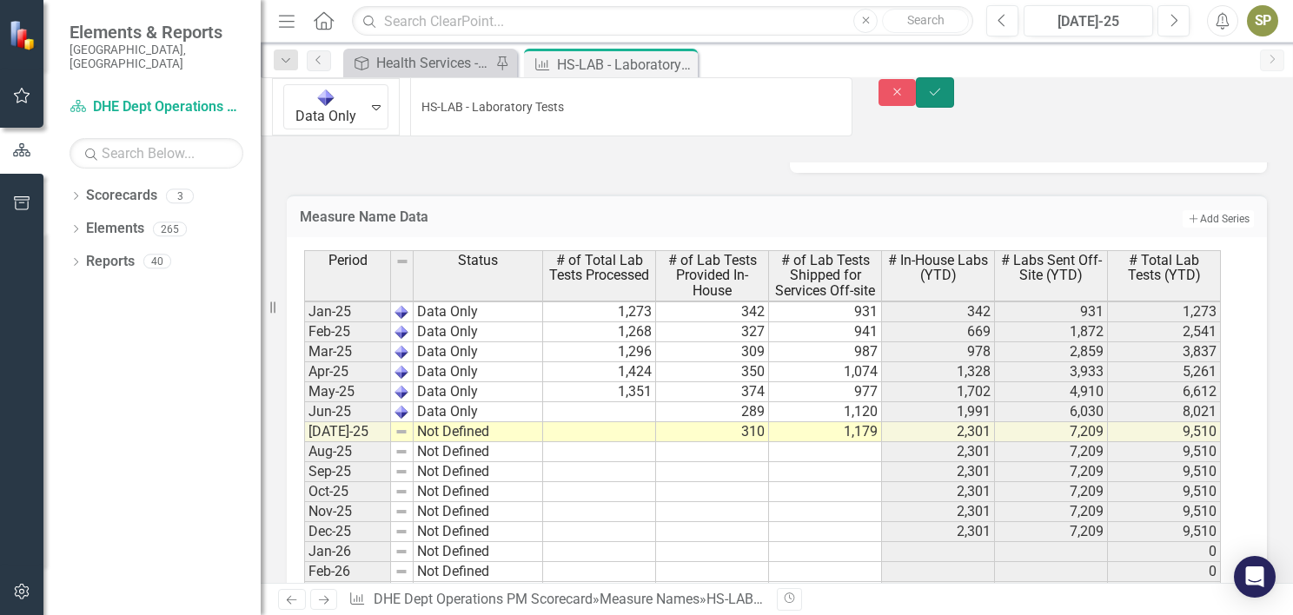
click at [943, 98] on icon "Save" at bounding box center [935, 92] width 16 height 12
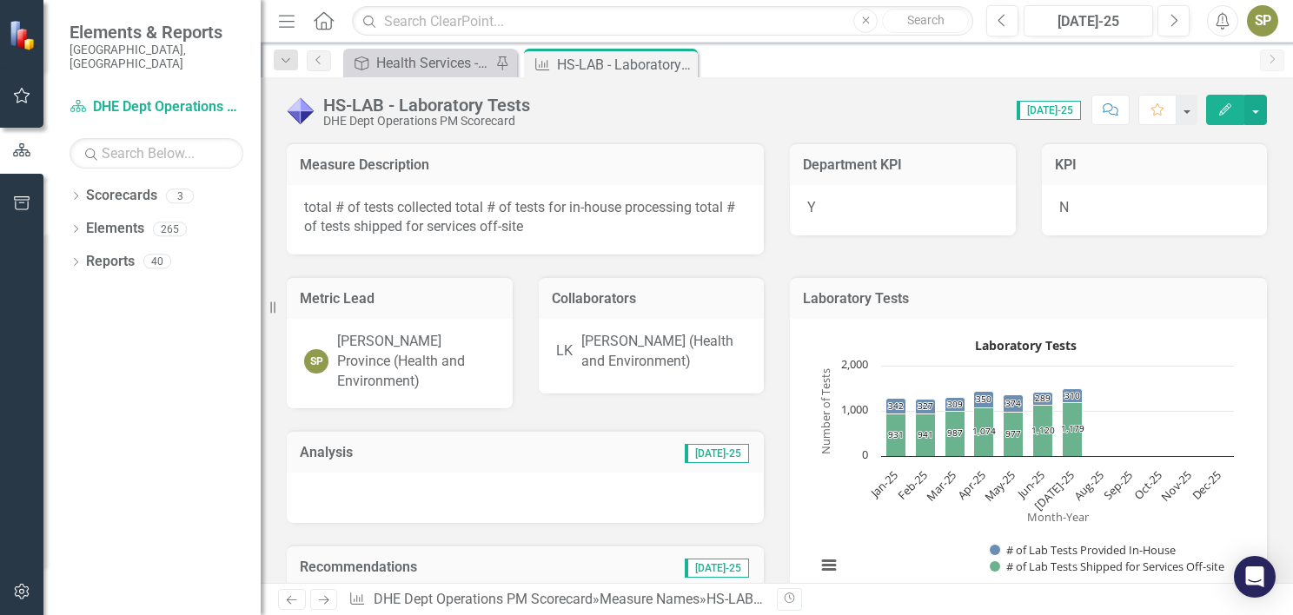
click at [576, 473] on div at bounding box center [525, 498] width 477 height 50
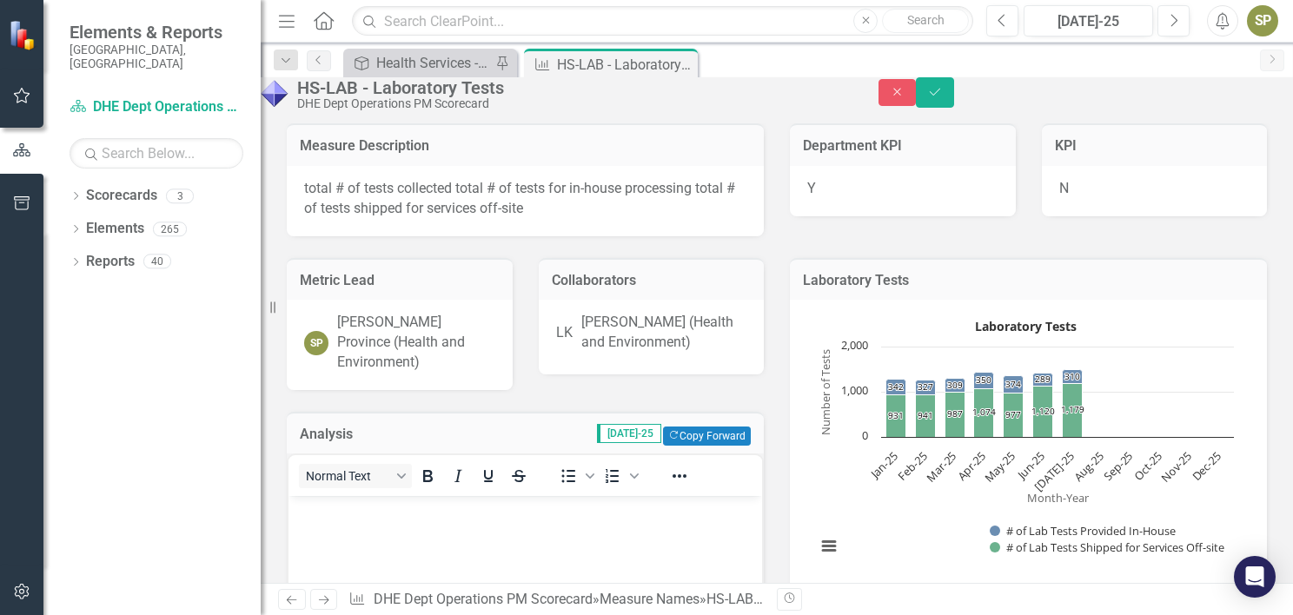
scroll to position [0, 0]
click at [689, 432] on button "Copy Forward Copy Forward" at bounding box center [707, 436] width 88 height 19
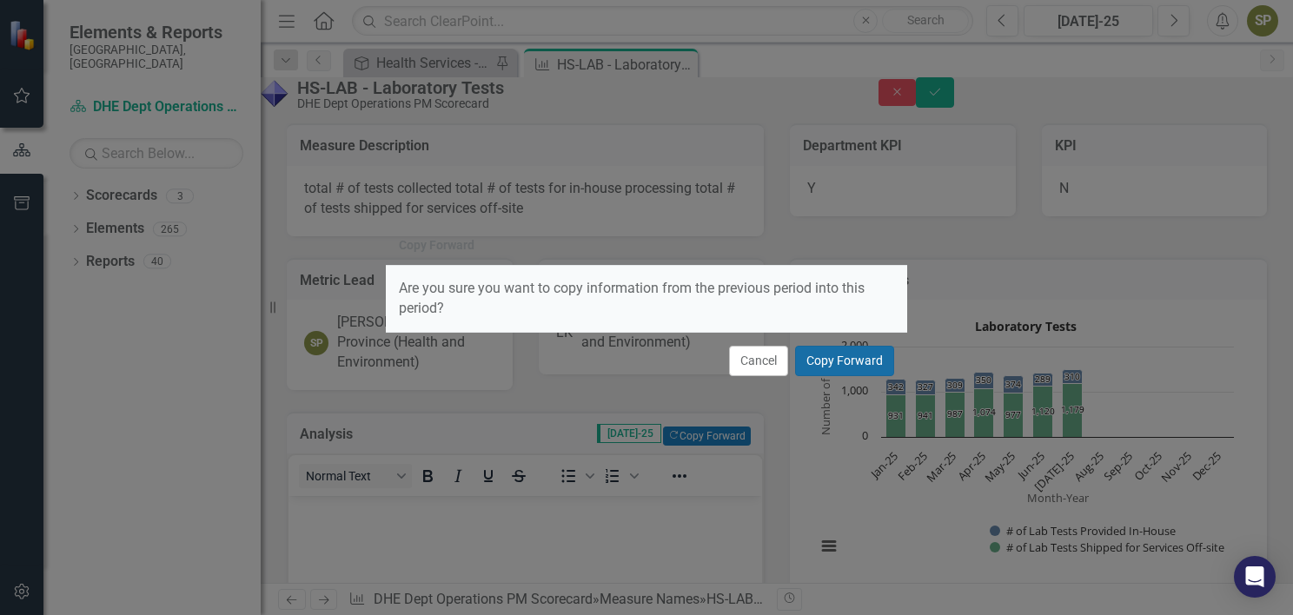
click at [850, 366] on button "Copy Forward" at bounding box center [844, 361] width 99 height 30
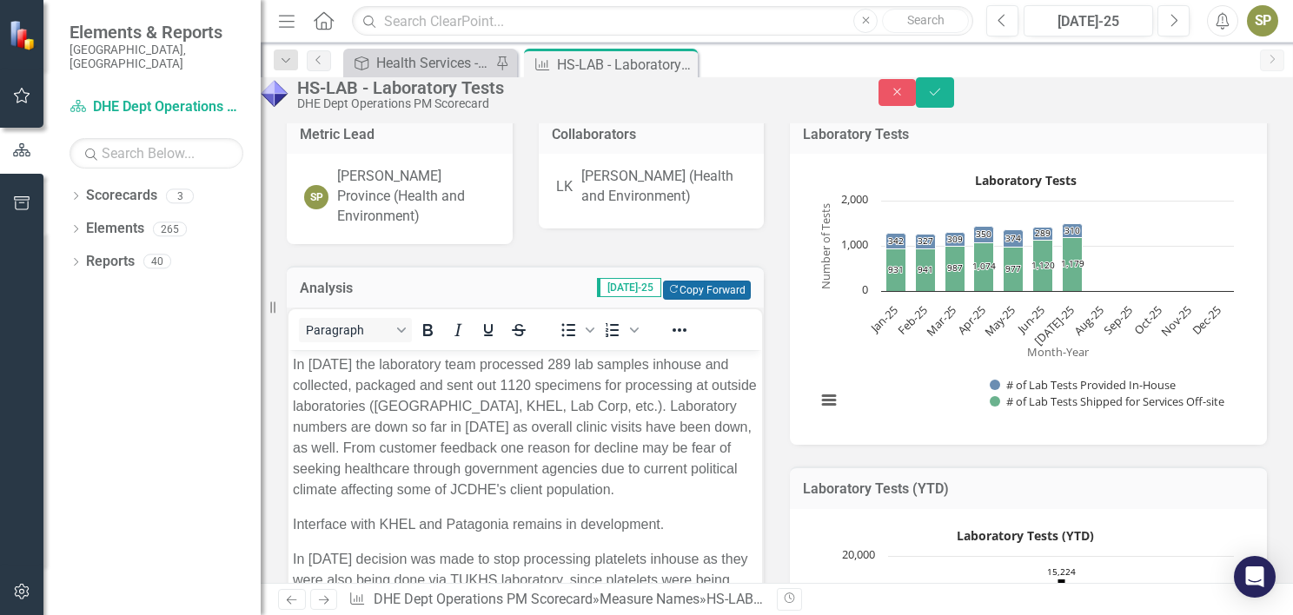
scroll to position [153, 0]
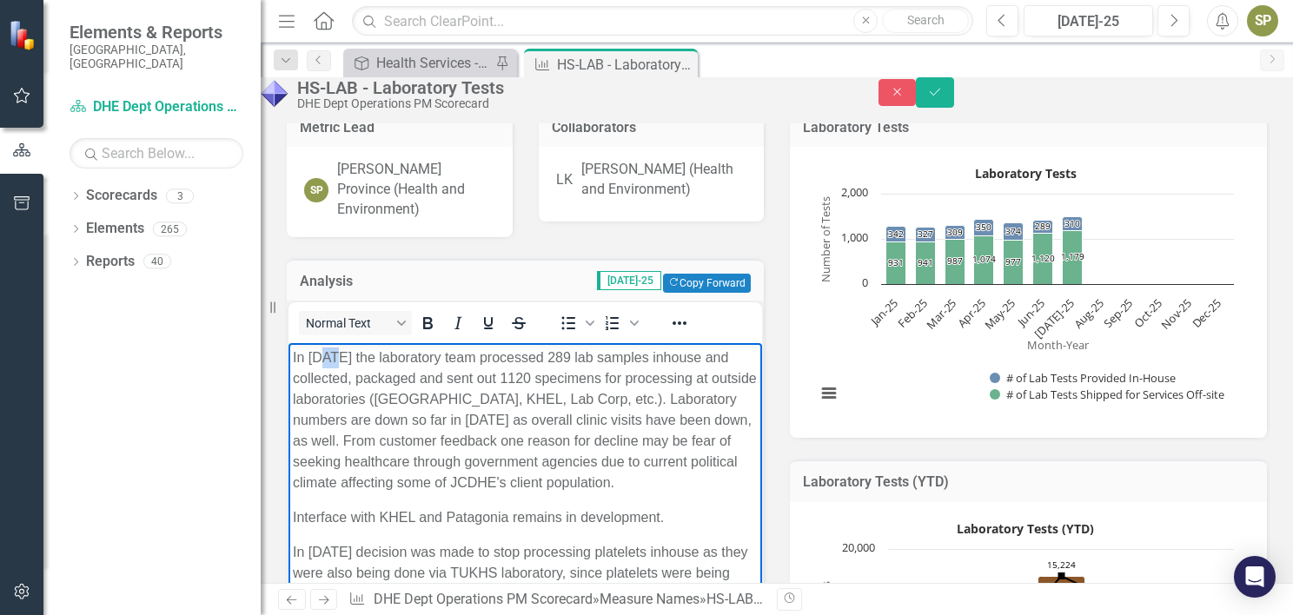
drag, startPoint x: 321, startPoint y: 358, endPoint x: 337, endPoint y: 361, distance: 15.9
click at [337, 361] on p "In [DATE] the laboratory team processed 289 lab samples inhouse and collected, …" at bounding box center [525, 421] width 465 height 146
drag, startPoint x: 587, startPoint y: 355, endPoint x: 563, endPoint y: 355, distance: 23.5
click at [563, 355] on p "In [DATE] the laboratory team processed 289 lab samples inhouse and collected, …" at bounding box center [525, 421] width 465 height 146
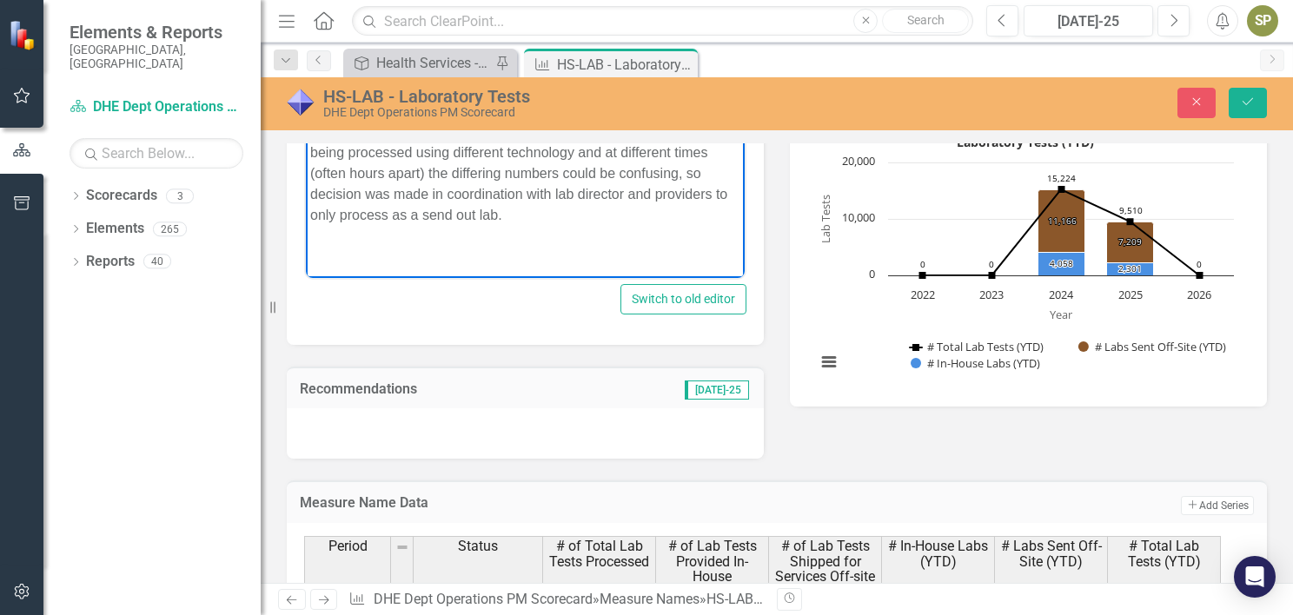
scroll to position [563, 0]
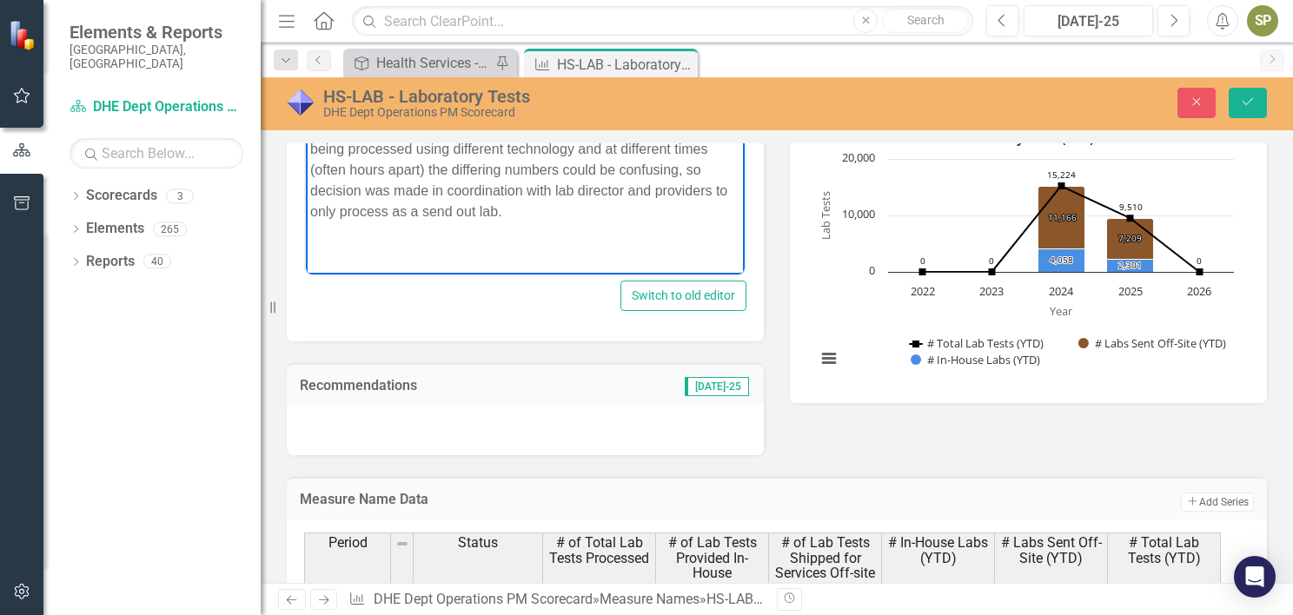
click at [507, 405] on div at bounding box center [525, 430] width 477 height 50
click at [601, 415] on div at bounding box center [525, 430] width 477 height 50
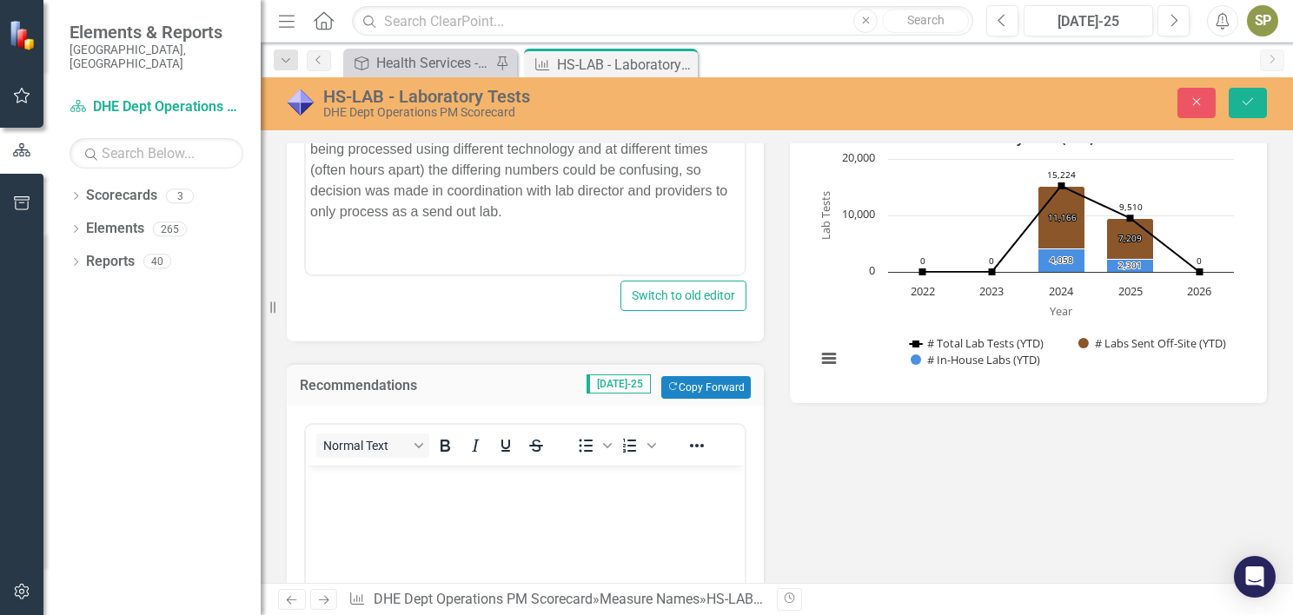
scroll to position [0, 0]
click at [712, 376] on button "Copy Forward Copy Forward" at bounding box center [705, 387] width 89 height 23
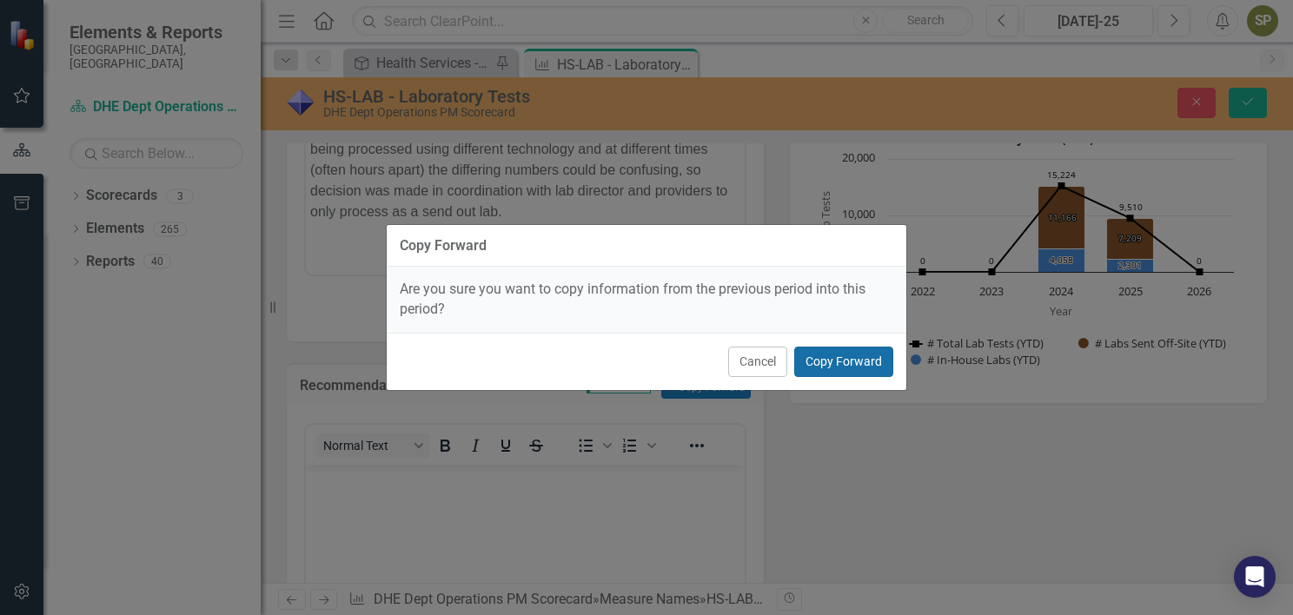
click at [849, 358] on button "Copy Forward" at bounding box center [843, 362] width 99 height 30
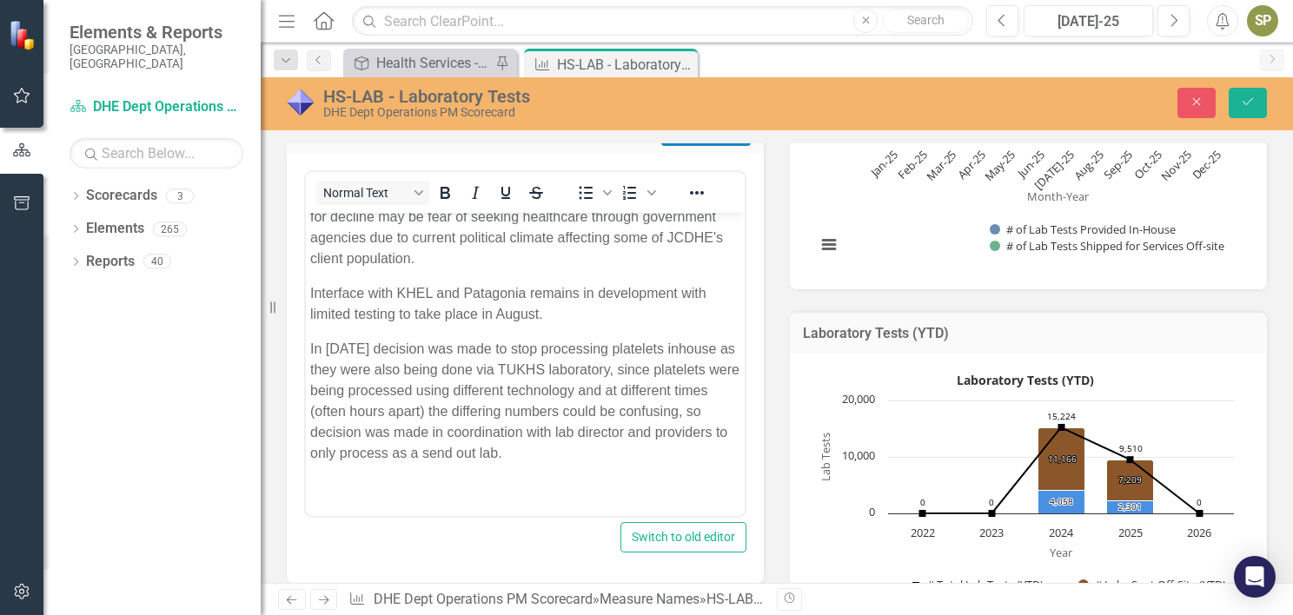
scroll to position [320, 0]
click at [1245, 104] on icon "Save" at bounding box center [1248, 102] width 16 height 12
